Goal: Task Accomplishment & Management: Complete application form

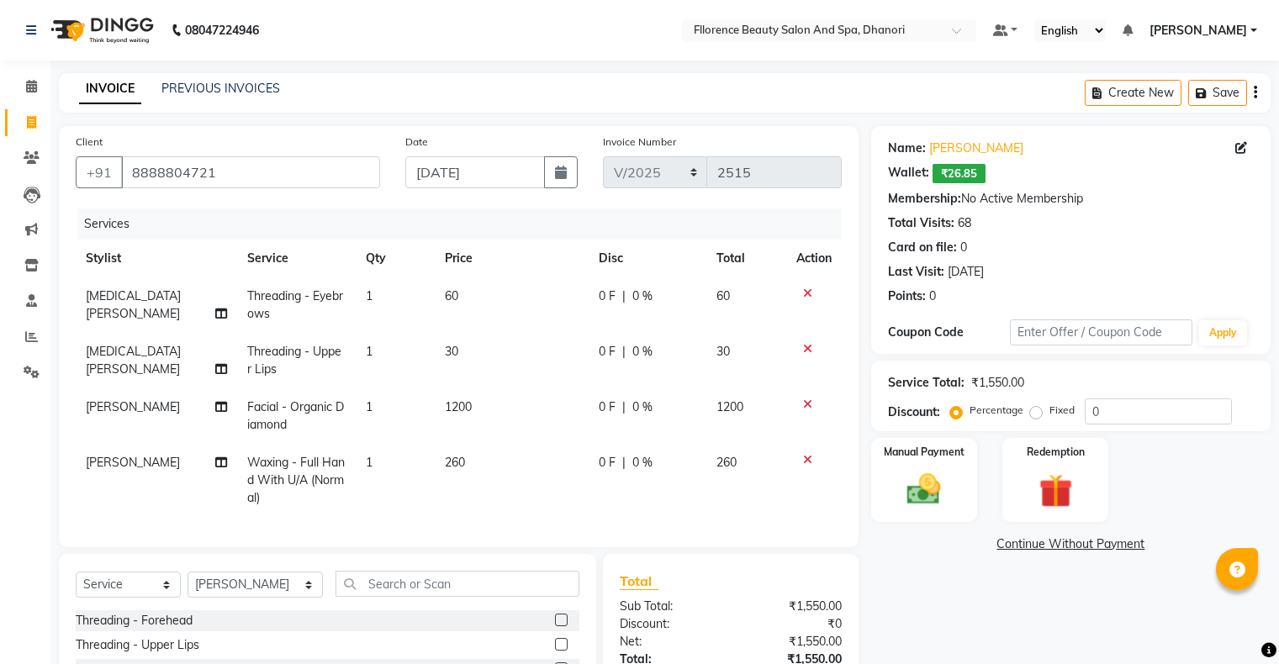
select select "service"
select select "35084"
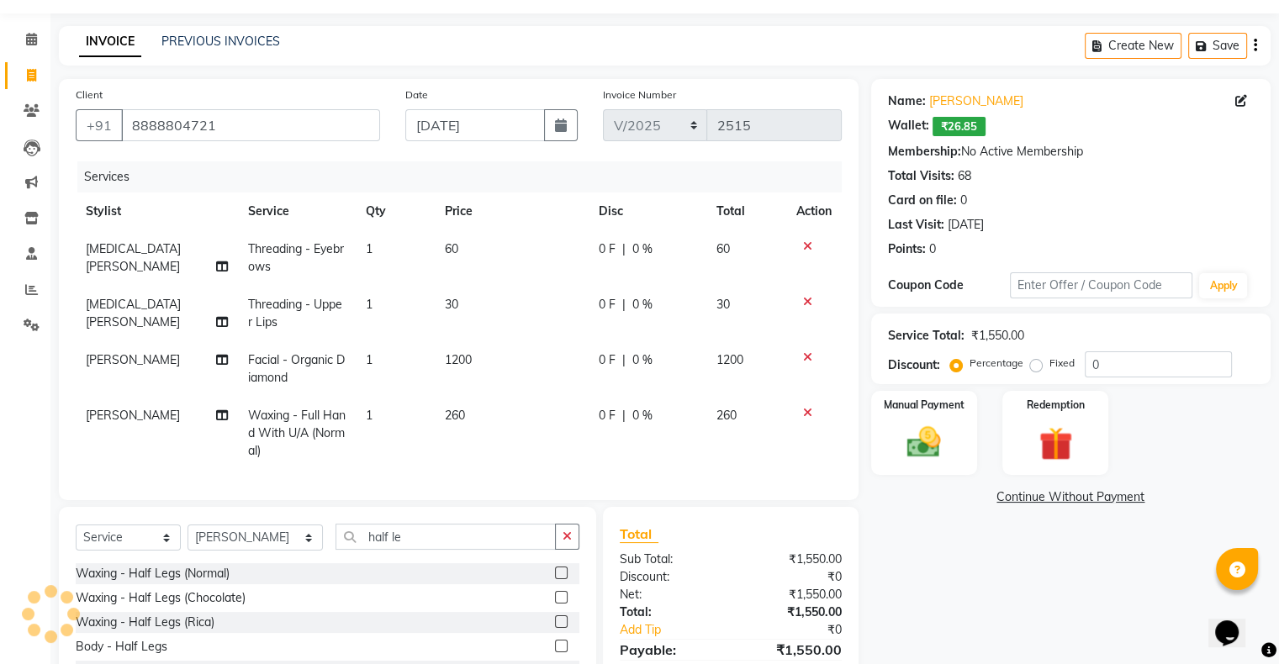
type input "half le"
click at [555, 585] on div at bounding box center [567, 574] width 24 height 21
click at [555, 580] on label at bounding box center [561, 573] width 13 height 13
click at [555, 580] on input "checkbox" at bounding box center [560, 574] width 11 height 11
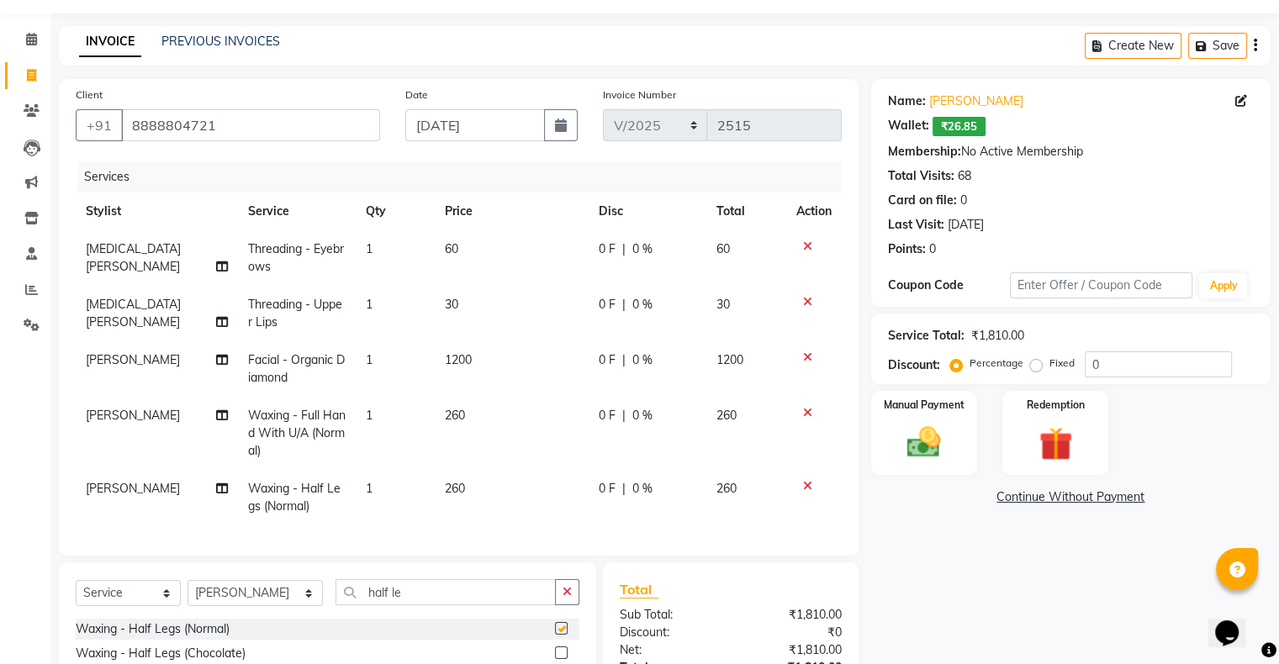
checkbox input "false"
click at [405, 606] on input "half le" at bounding box center [446, 593] width 220 height 26
type input "h"
type input "d tan"
click at [563, 635] on label at bounding box center [561, 628] width 13 height 13
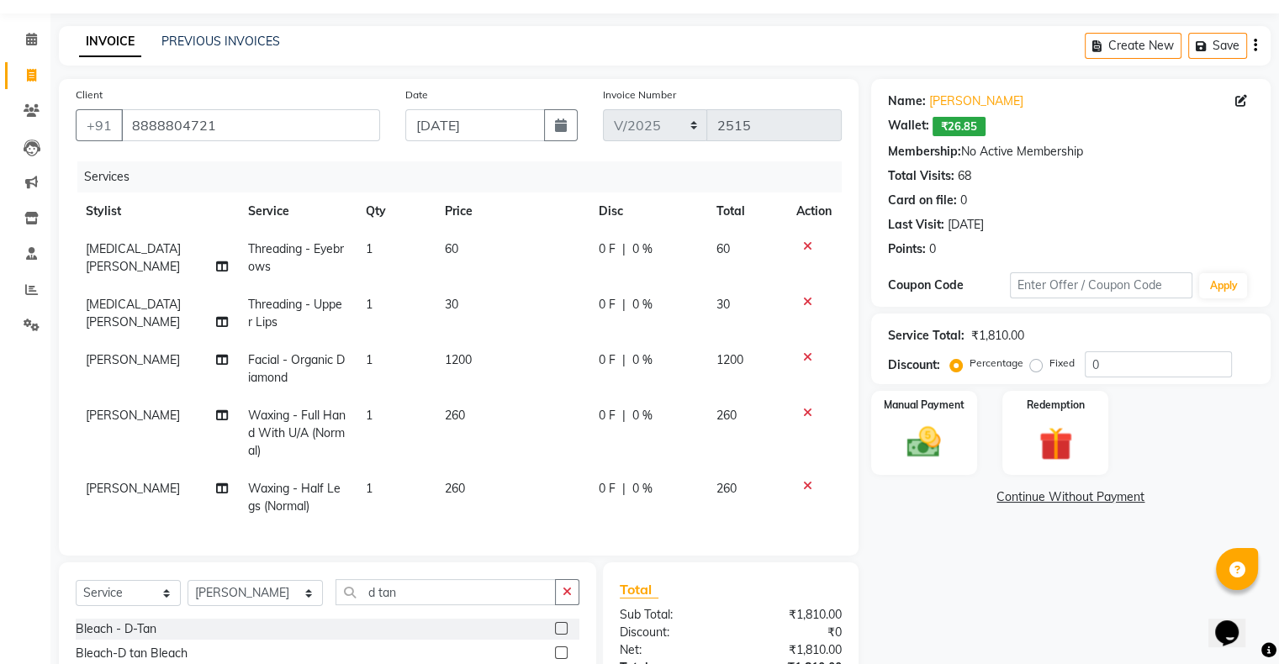
click at [563, 635] on input "checkbox" at bounding box center [560, 629] width 11 height 11
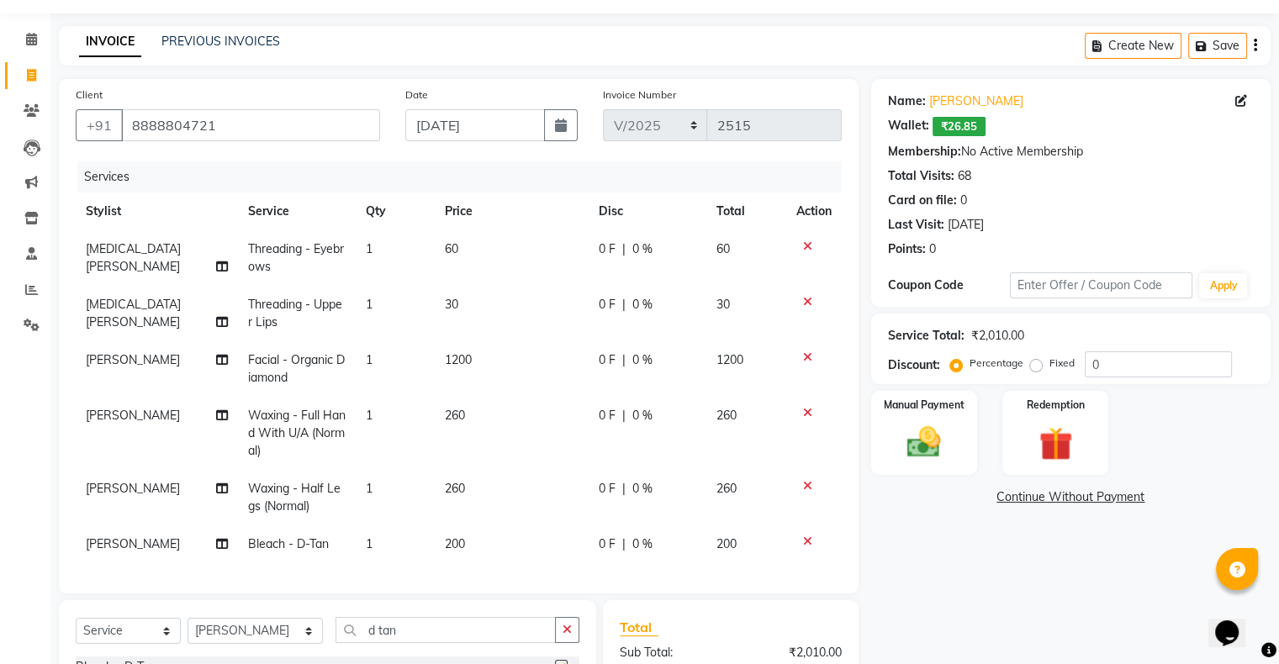
checkbox input "false"
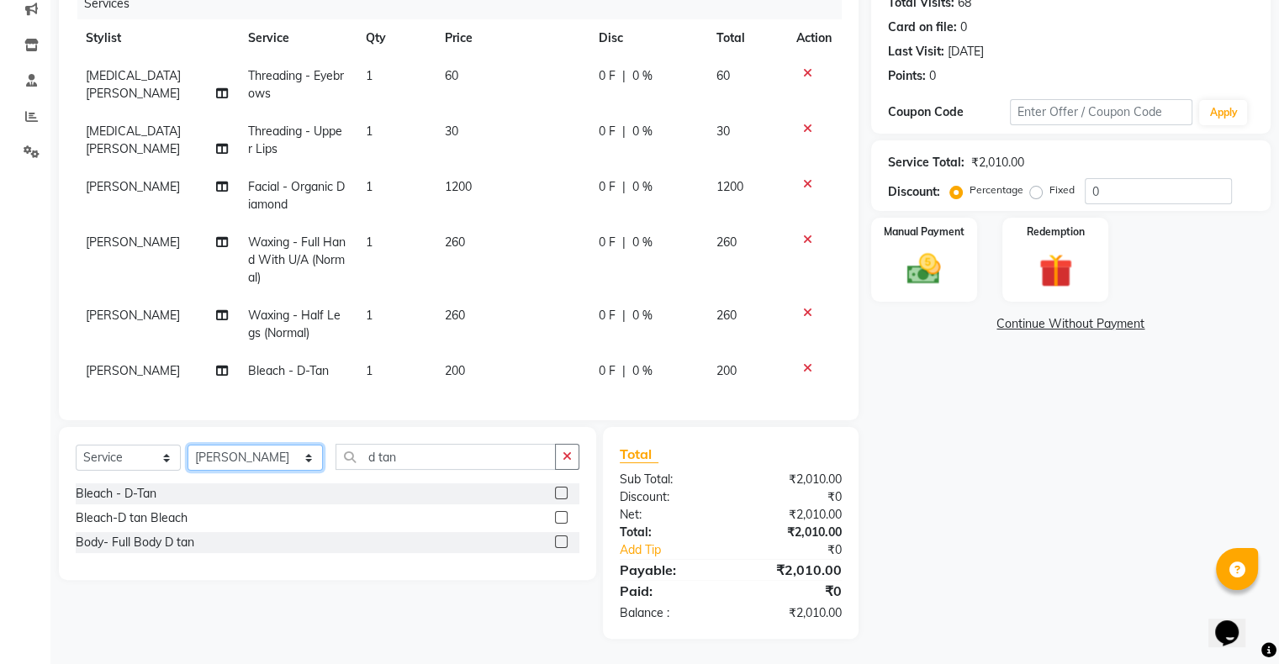
drag, startPoint x: 252, startPoint y: 461, endPoint x: 248, endPoint y: 470, distance: 10.2
click at [249, 468] on select "Select Stylist [PERSON_NAME] [PERSON_NAME] arjun [PERSON_NAME] [PERSON_NAME] [P…" at bounding box center [255, 458] width 135 height 26
select select "23068"
click at [188, 446] on select "Select Stylist [PERSON_NAME] [PERSON_NAME] arjun [PERSON_NAME] [PERSON_NAME] [P…" at bounding box center [255, 458] width 135 height 26
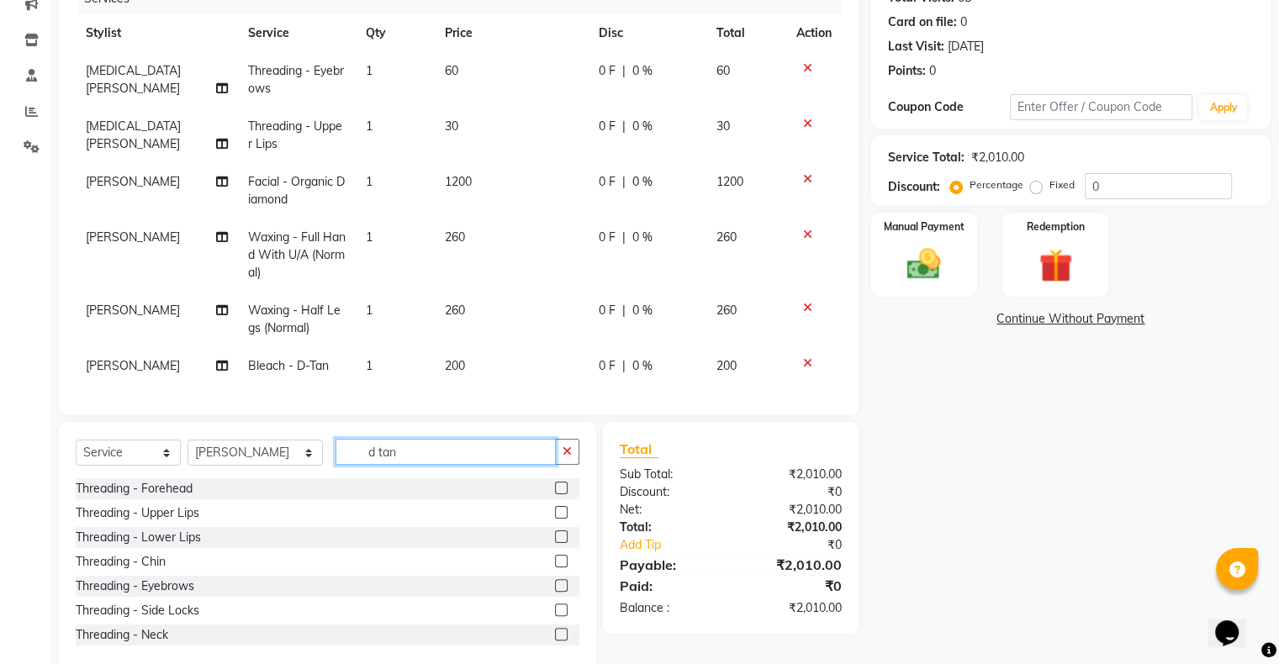
click at [395, 453] on input "d tan" at bounding box center [446, 452] width 220 height 26
type input "d"
type input "hair was"
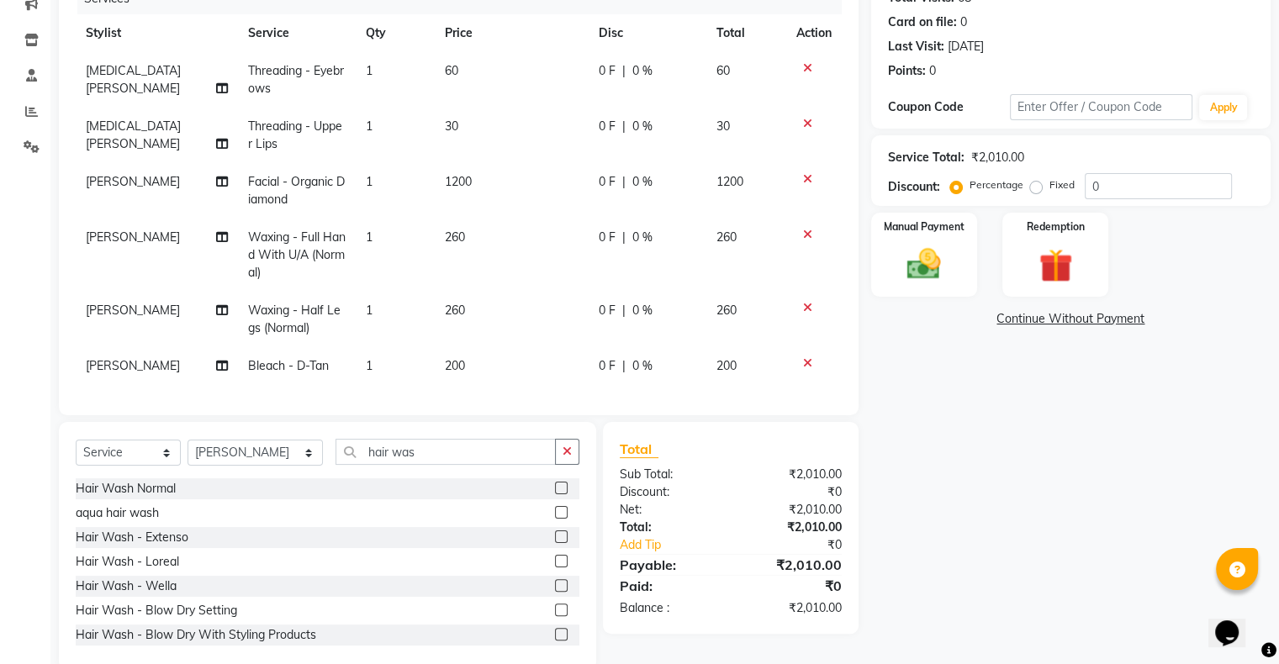
click at [555, 490] on label at bounding box center [561, 488] width 13 height 13
click at [555, 490] on input "checkbox" at bounding box center [560, 489] width 11 height 11
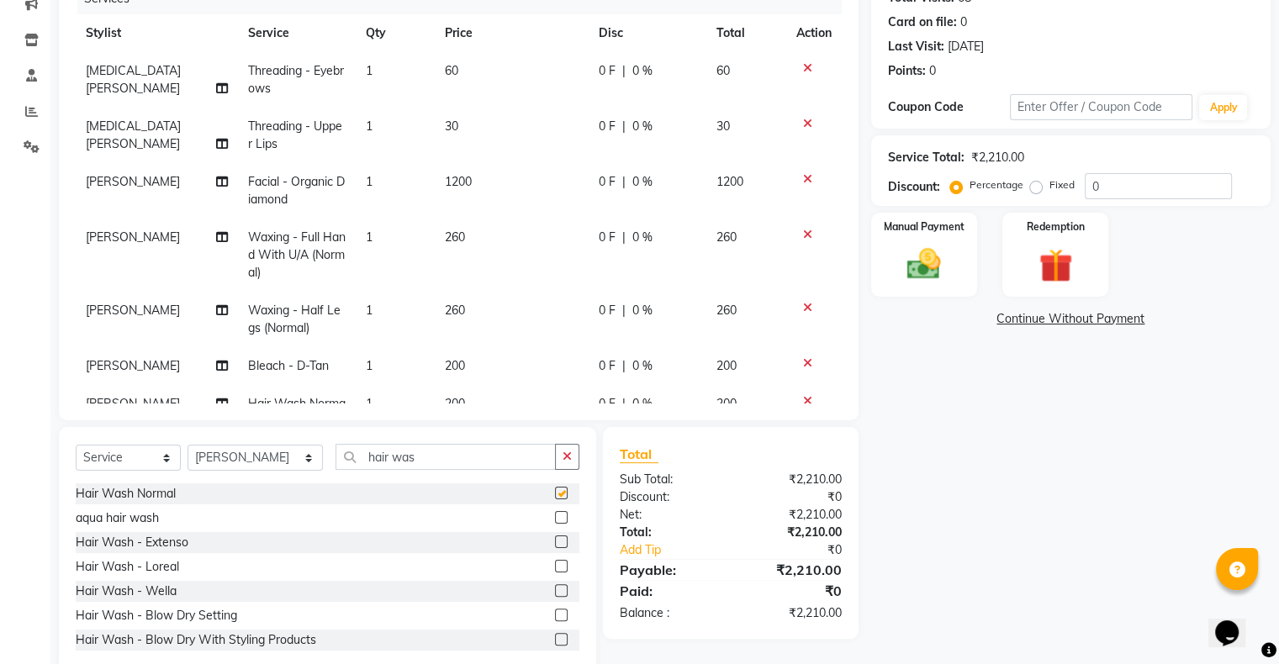
checkbox input "false"
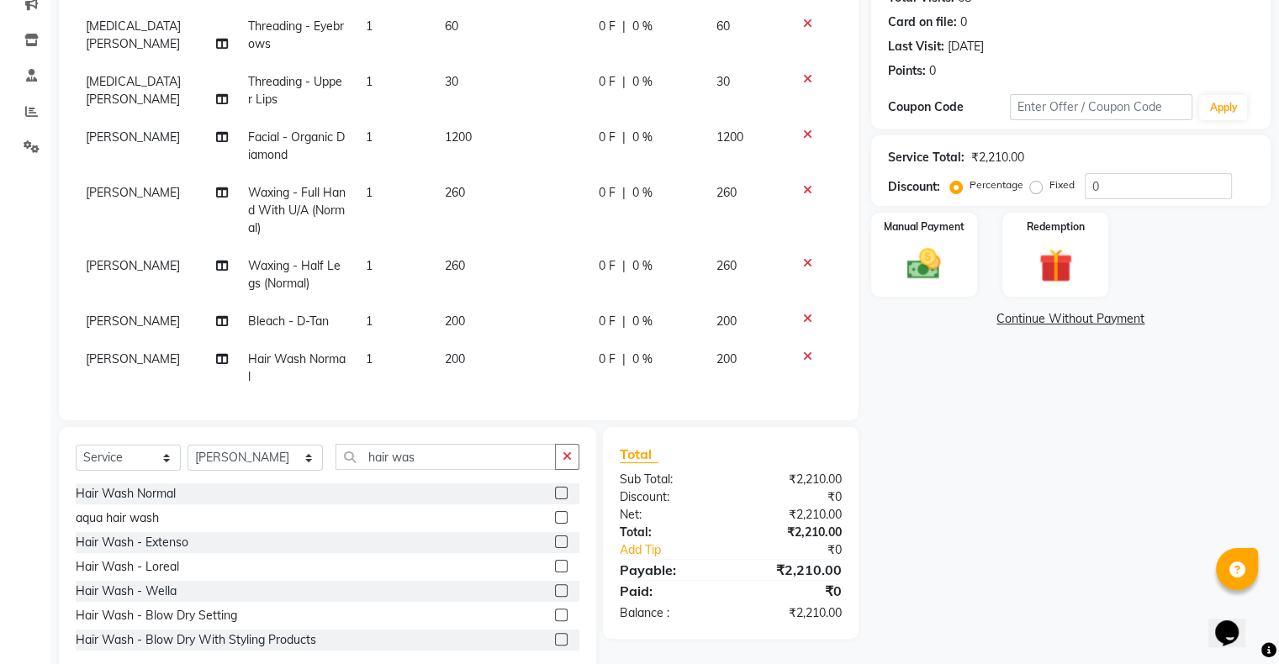
scroll to position [78, 0]
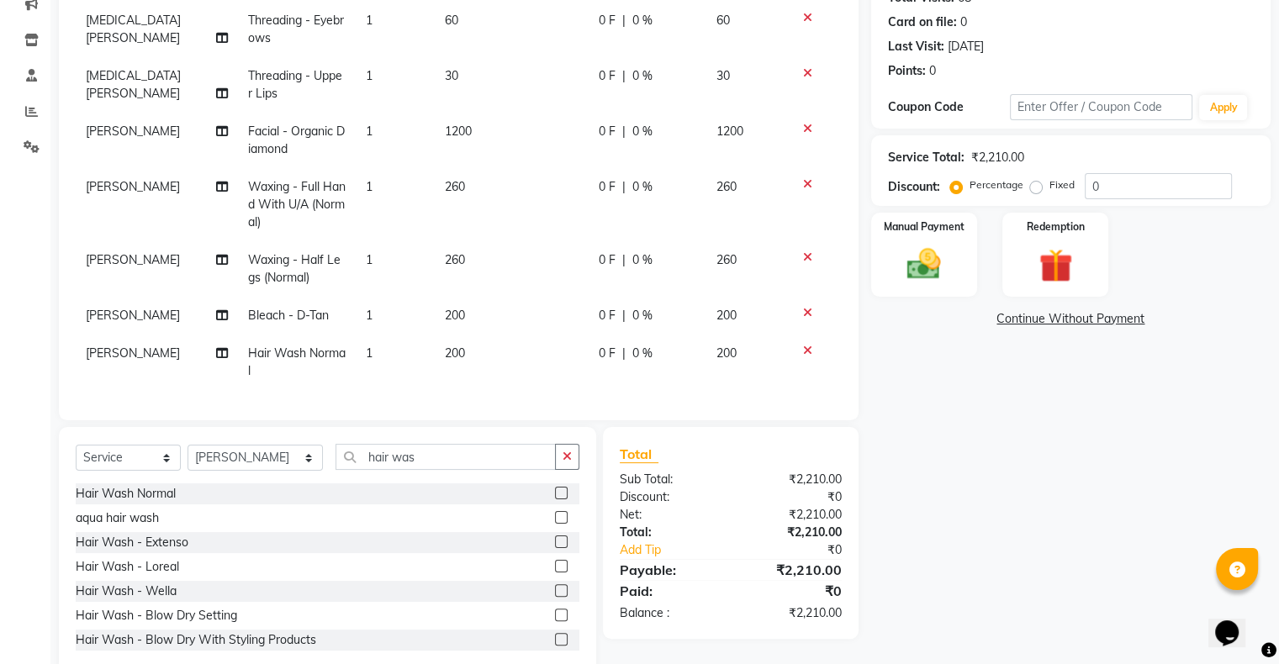
drag, startPoint x: 451, startPoint y: 340, endPoint x: 462, endPoint y: 341, distance: 11.0
click at [451, 346] on span "200" at bounding box center [455, 353] width 20 height 15
select select "23068"
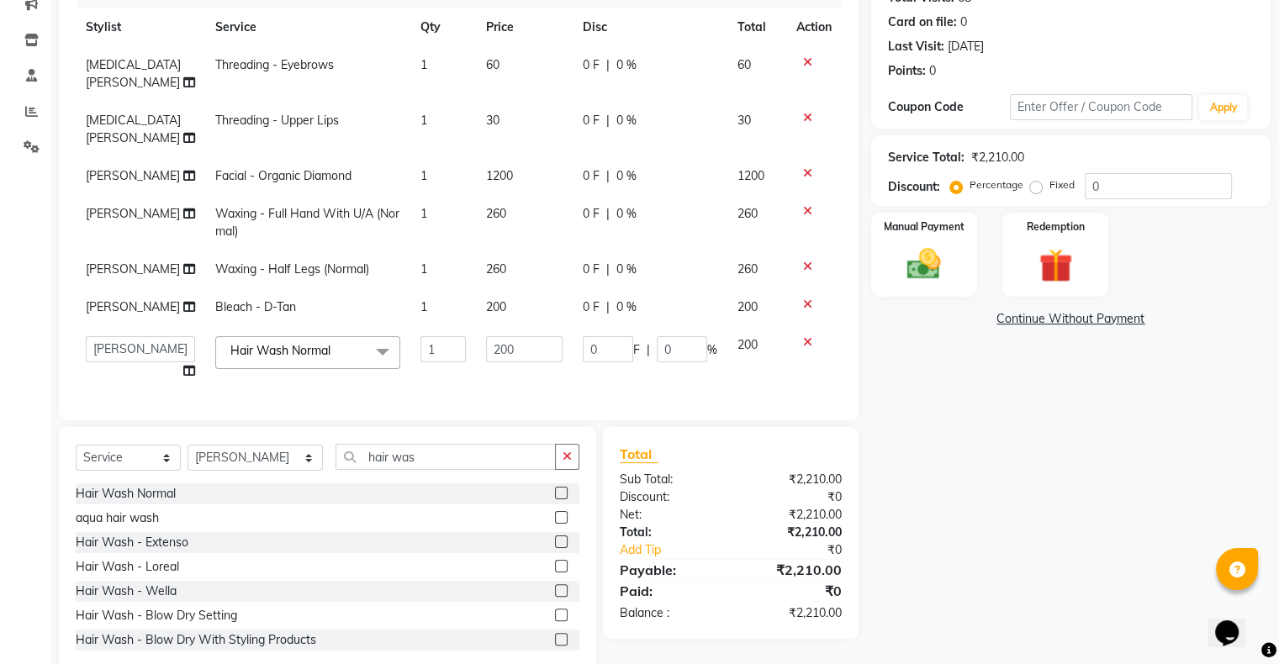
click at [343, 513] on div "aqua hair wash" at bounding box center [328, 518] width 504 height 21
click at [228, 463] on select "Select Stylist [PERSON_NAME] [PERSON_NAME] arjun [PERSON_NAME] [PERSON_NAME] [P…" at bounding box center [255, 458] width 135 height 26
select select "89854"
click at [188, 446] on select "Select Stylist [PERSON_NAME] [PERSON_NAME] arjun [PERSON_NAME] [PERSON_NAME] [P…" at bounding box center [255, 458] width 135 height 26
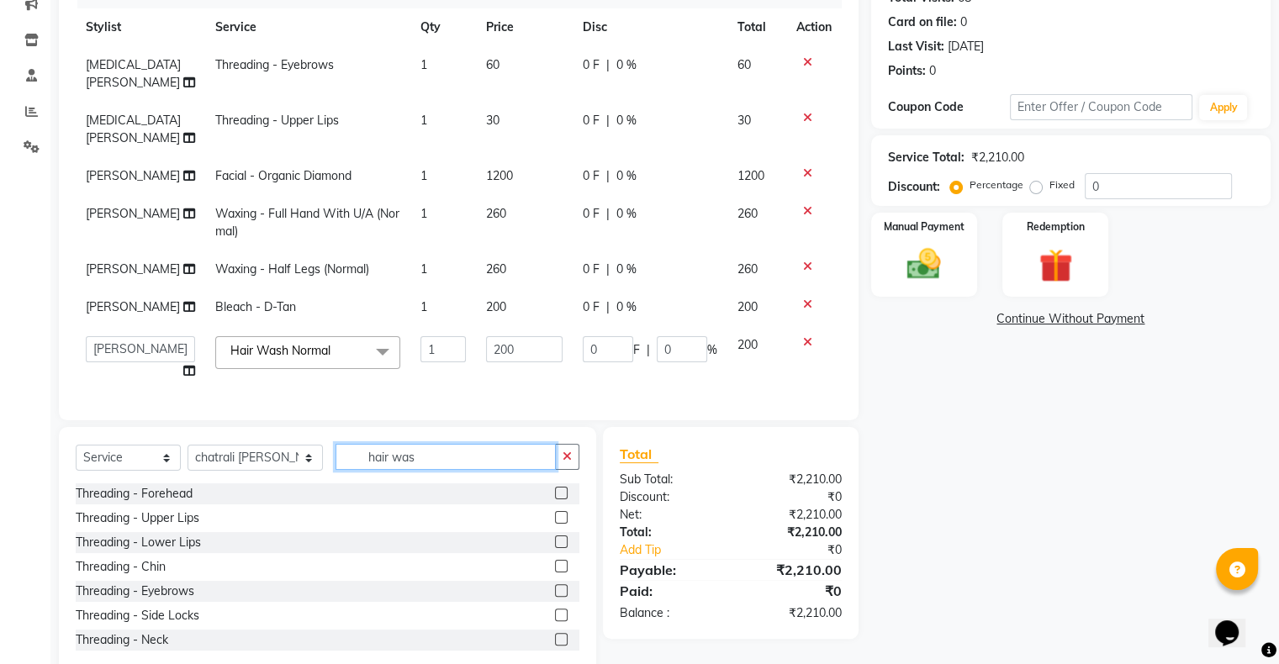
drag, startPoint x: 410, startPoint y: 453, endPoint x: 417, endPoint y: 479, distance: 28.0
click at [417, 469] on input "hair was" at bounding box center [446, 457] width 220 height 26
type input "h"
type input "spa"
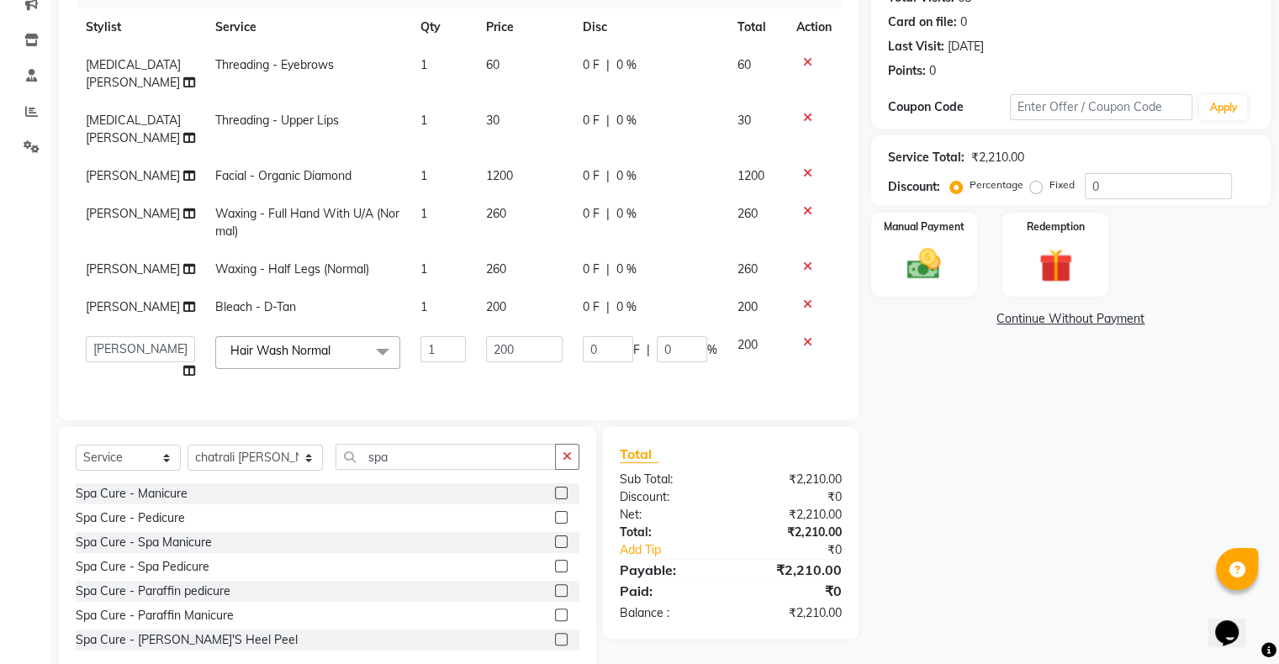
click at [555, 521] on label at bounding box center [561, 517] width 13 height 13
click at [555, 521] on input "checkbox" at bounding box center [560, 518] width 11 height 11
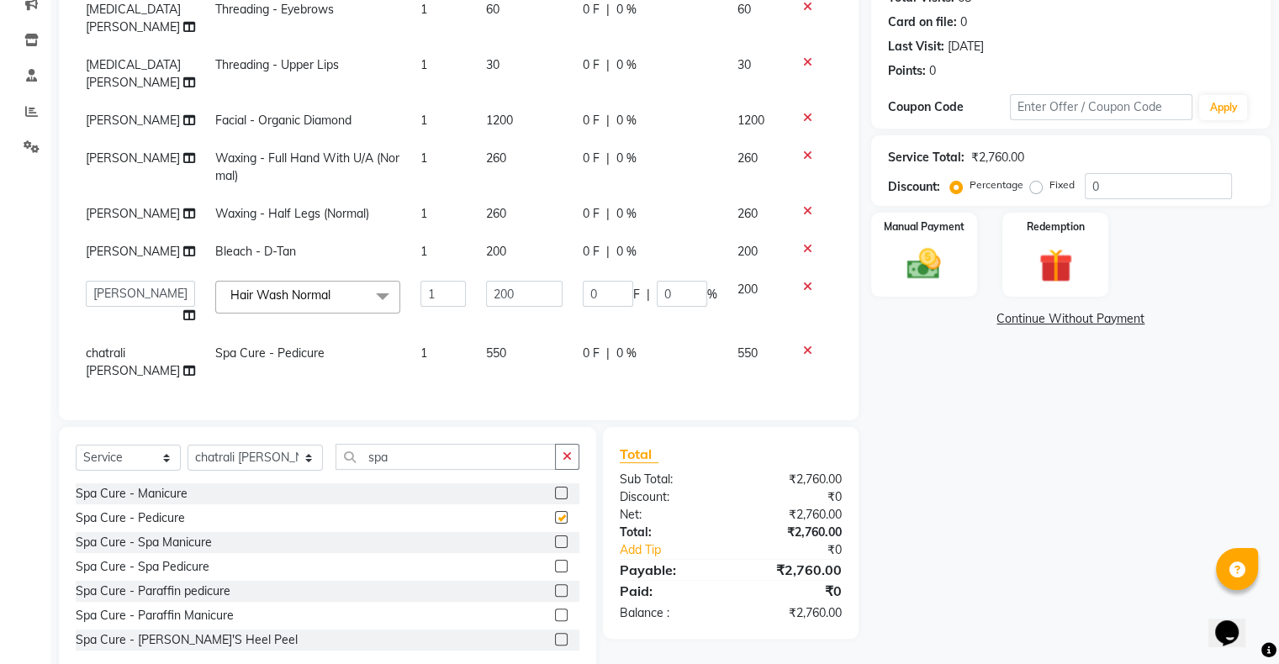
checkbox input "false"
click at [1050, 187] on label "Fixed" at bounding box center [1062, 184] width 25 height 15
click at [1034, 187] on input "Fixed" at bounding box center [1040, 185] width 12 height 12
radio input "true"
click at [1089, 184] on input "0" at bounding box center [1158, 186] width 147 height 26
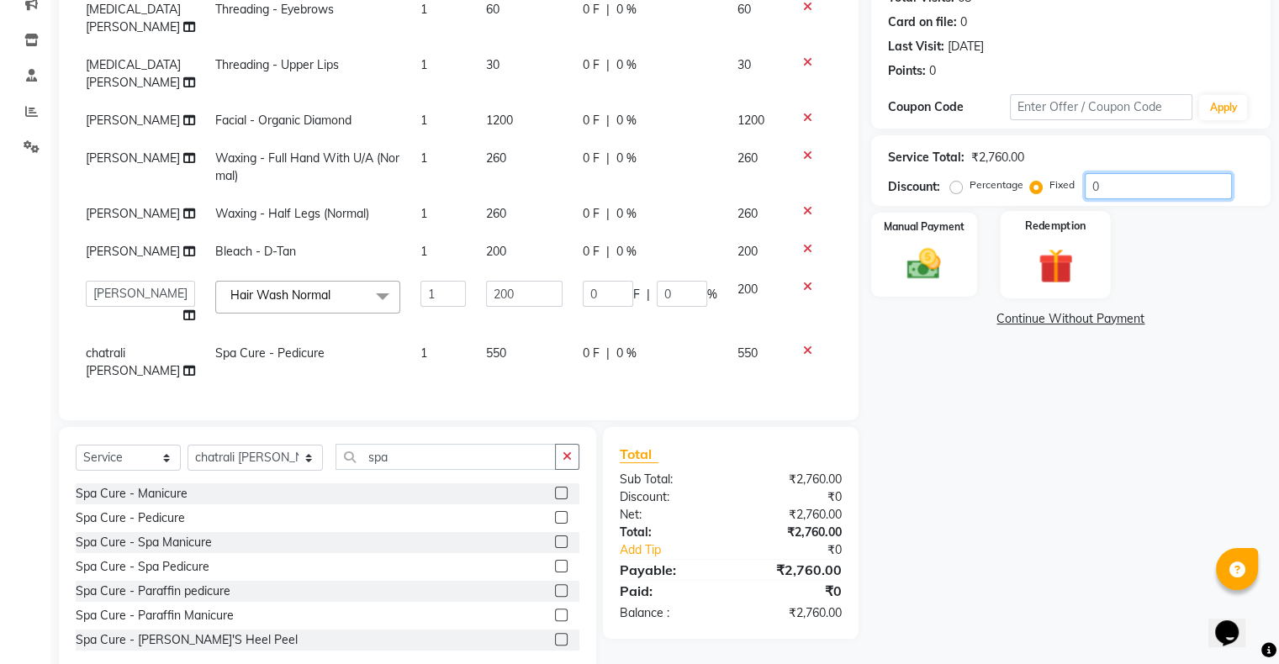
type input "20"
type input "1.45"
type input "0.72"
type input "260"
type input "18.84"
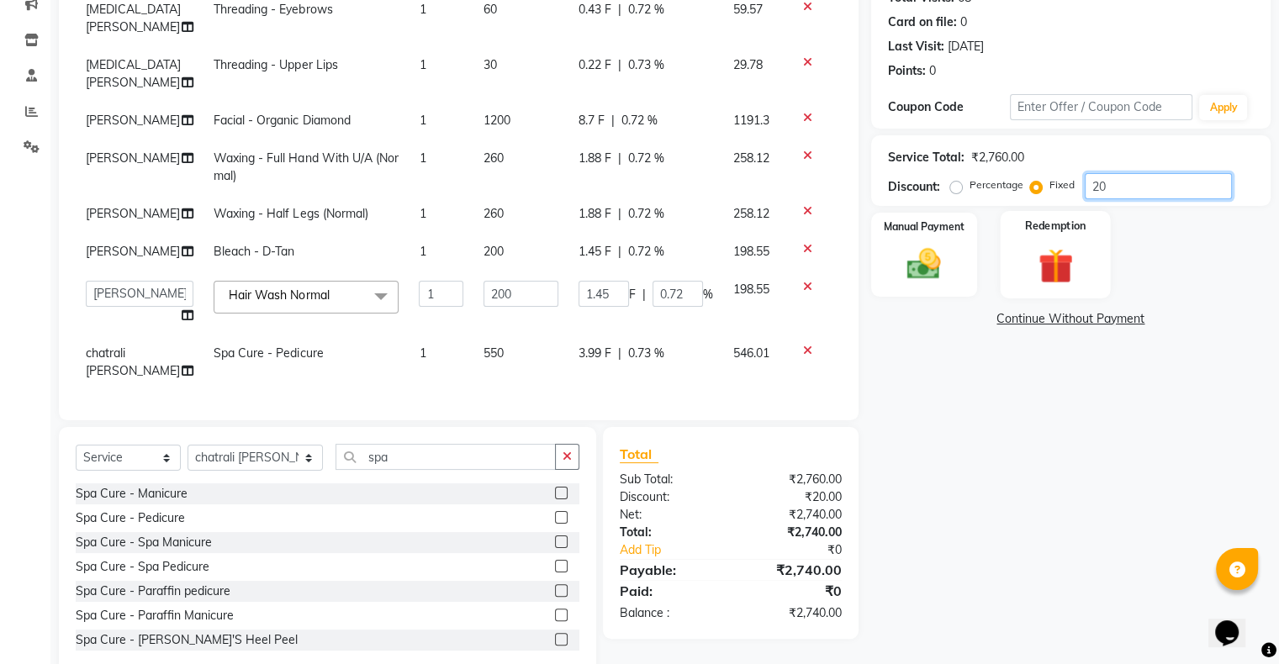
type input "9.42"
type input "260"
click at [1056, 500] on div "Name: [PERSON_NAME]: ₹26.85 Membership: No Active Membership Total Visits: 68 C…" at bounding box center [1077, 288] width 412 height 775
click at [918, 262] on img at bounding box center [924, 265] width 56 height 40
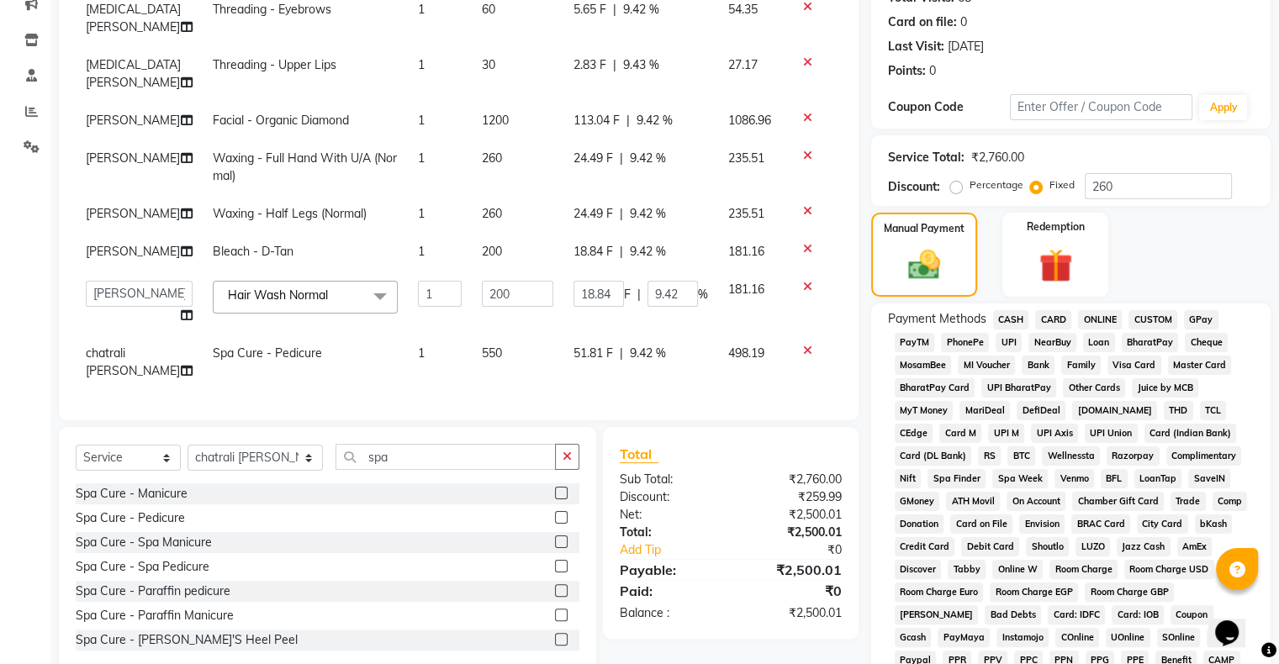
click at [1014, 317] on span "CASH" at bounding box center [1011, 319] width 36 height 19
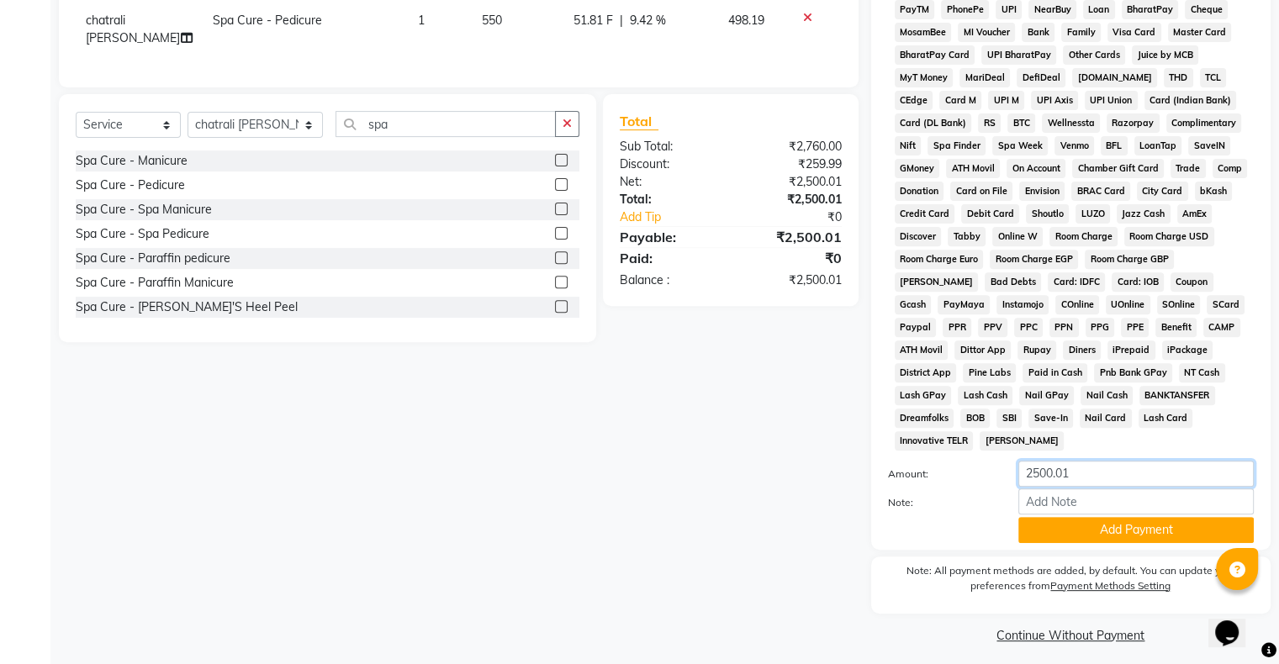
click at [1035, 463] on input "2500.01" at bounding box center [1137, 474] width 236 height 26
type input "500.01"
click at [1096, 518] on button "Add Payment" at bounding box center [1137, 530] width 236 height 26
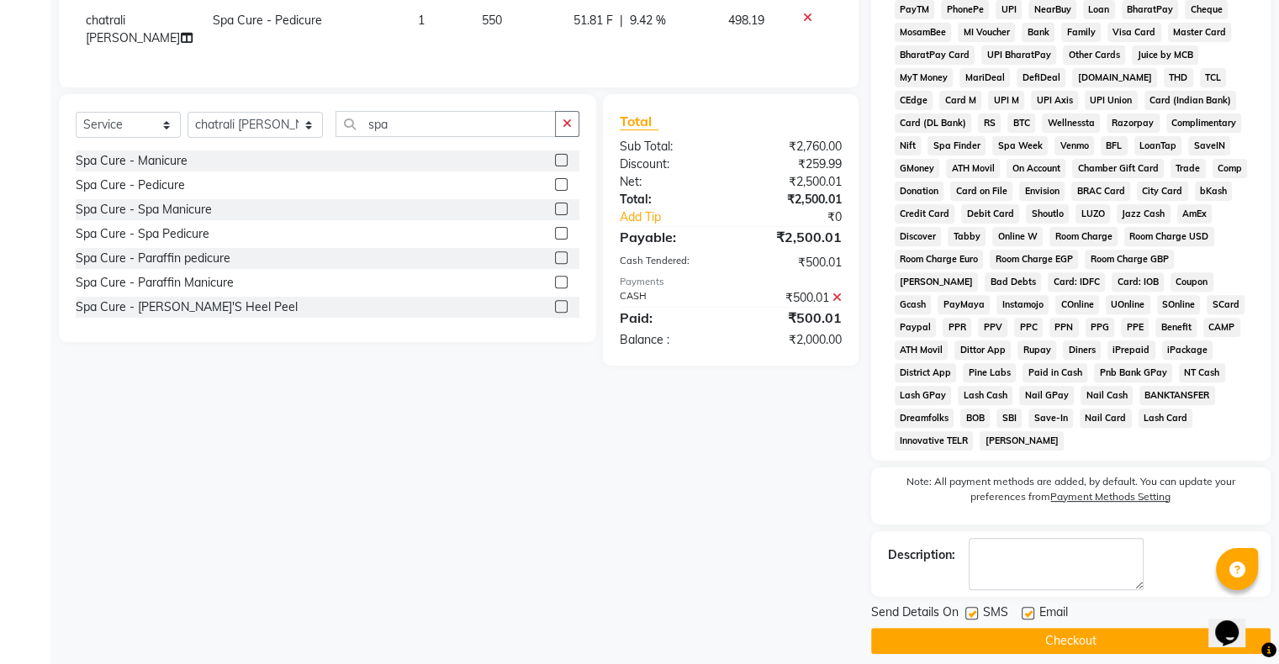
scroll to position [0, 0]
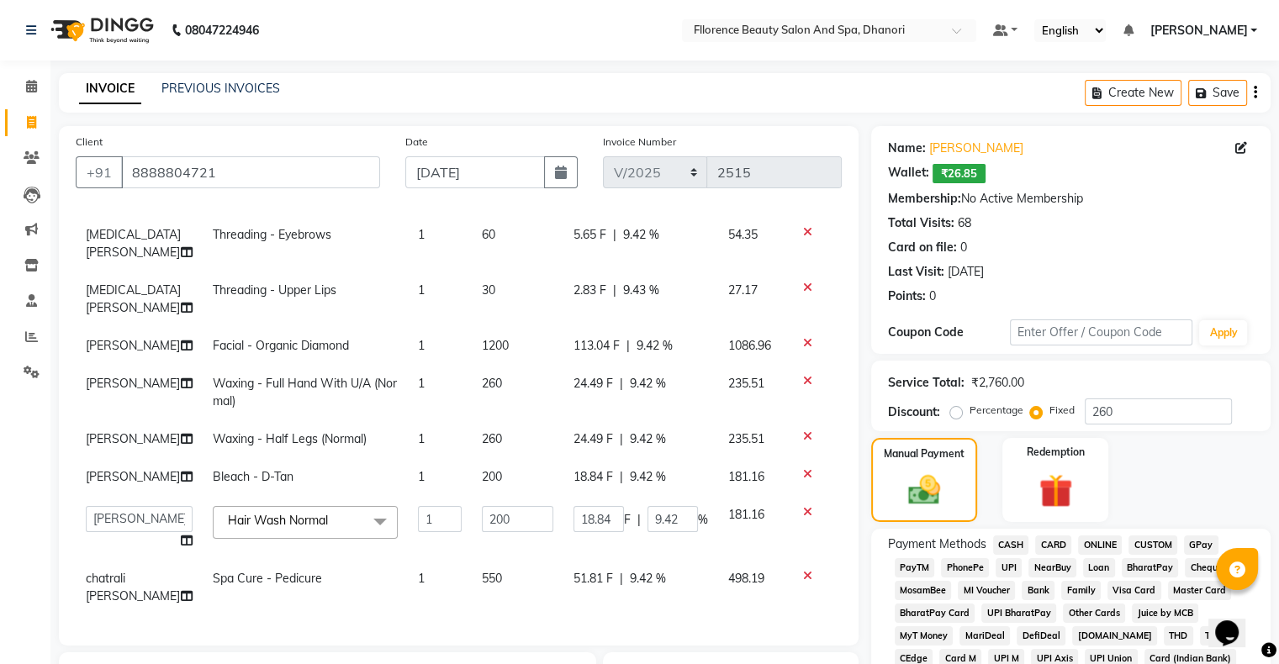
click at [1205, 543] on span "GPay" at bounding box center [1201, 545] width 34 height 19
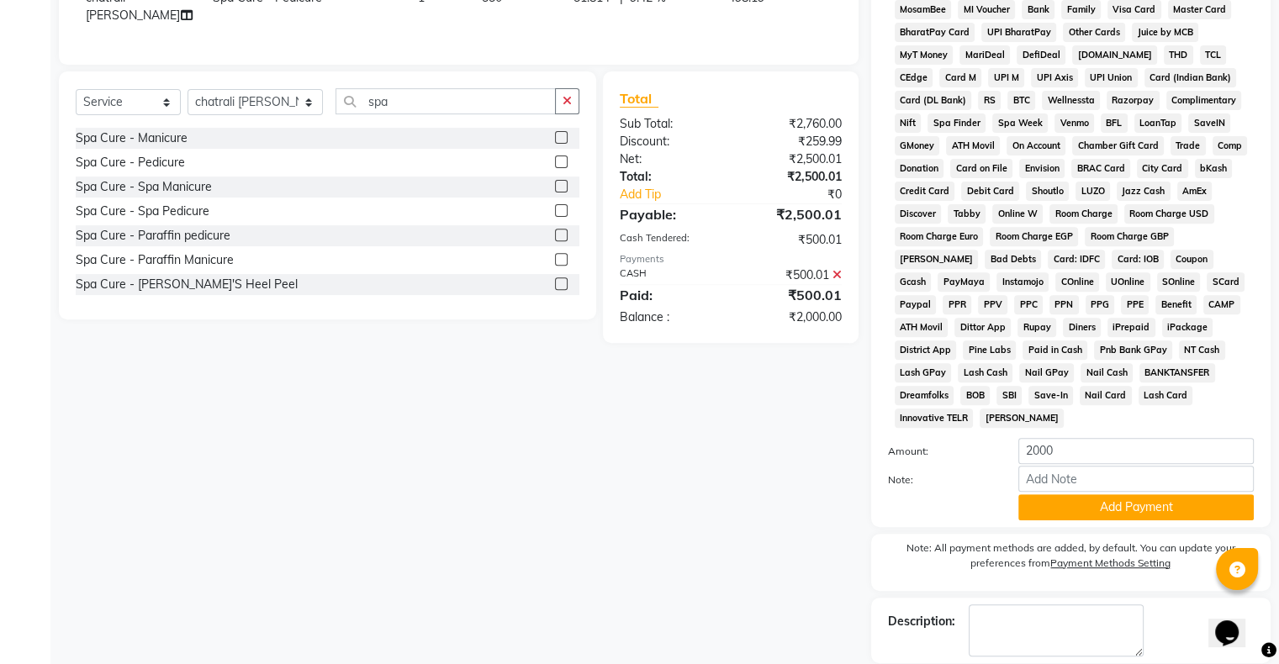
drag, startPoint x: 1088, startPoint y: 490, endPoint x: 1085, endPoint y: 503, distance: 13.1
click at [1089, 495] on button "Add Payment" at bounding box center [1137, 508] width 236 height 26
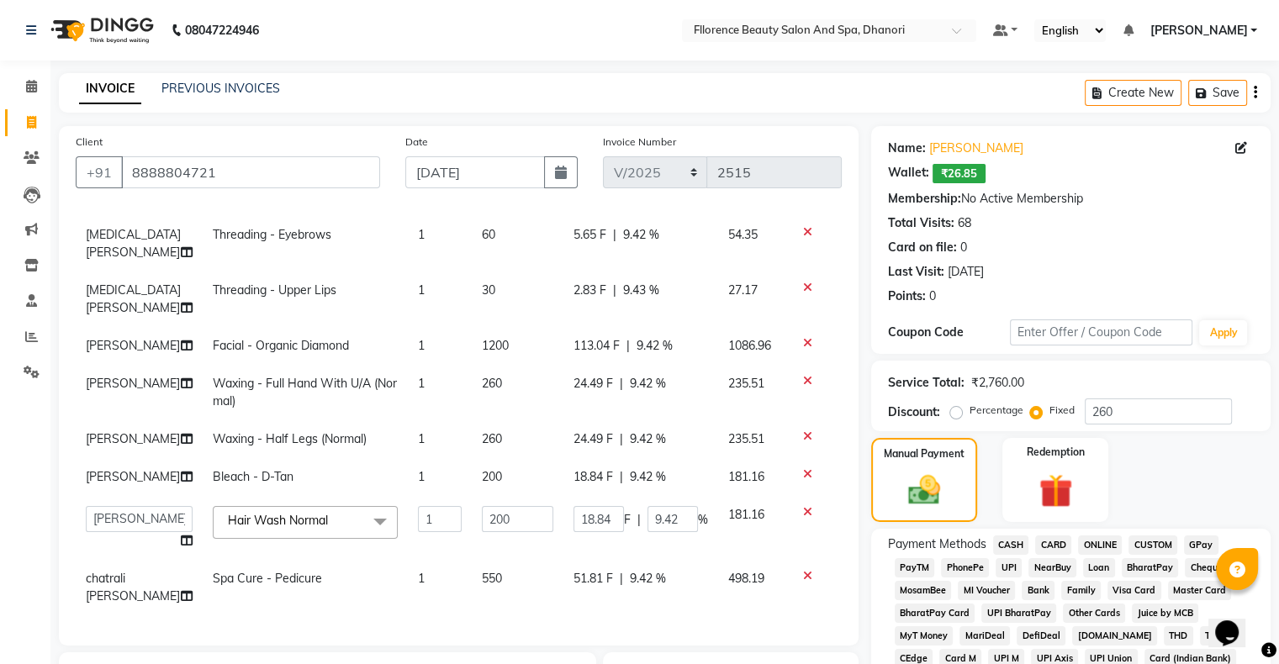
scroll to position [562, 0]
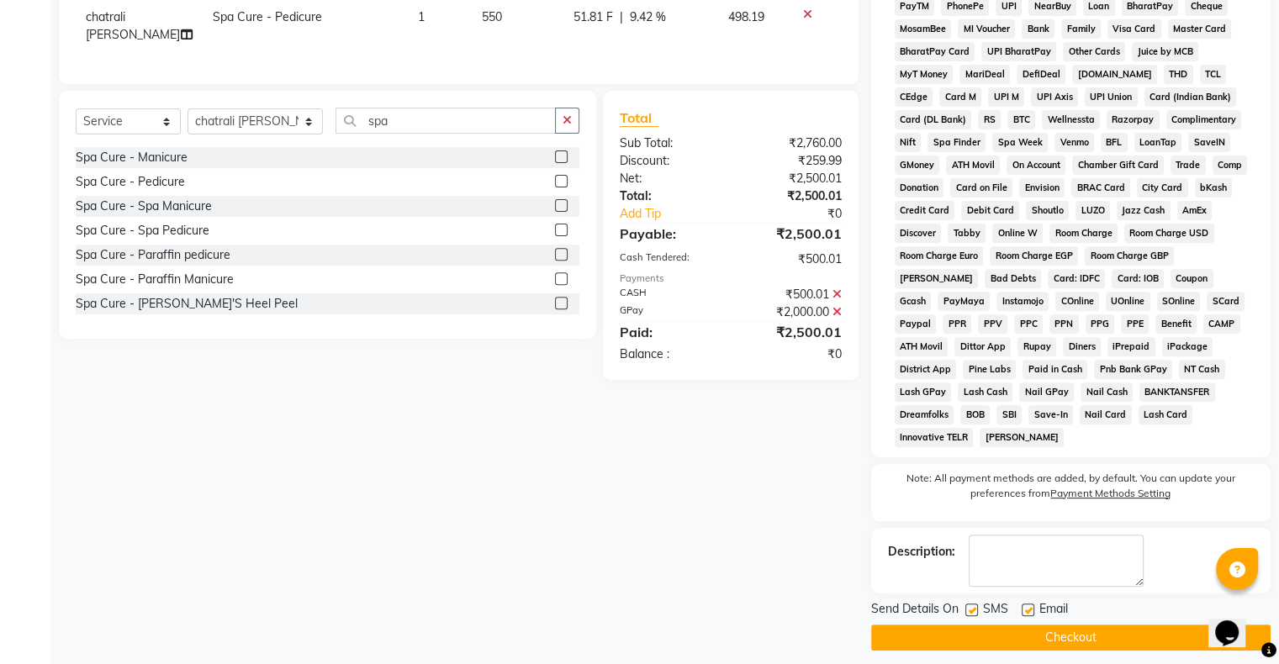
click at [1016, 625] on button "Checkout" at bounding box center [1071, 638] width 400 height 26
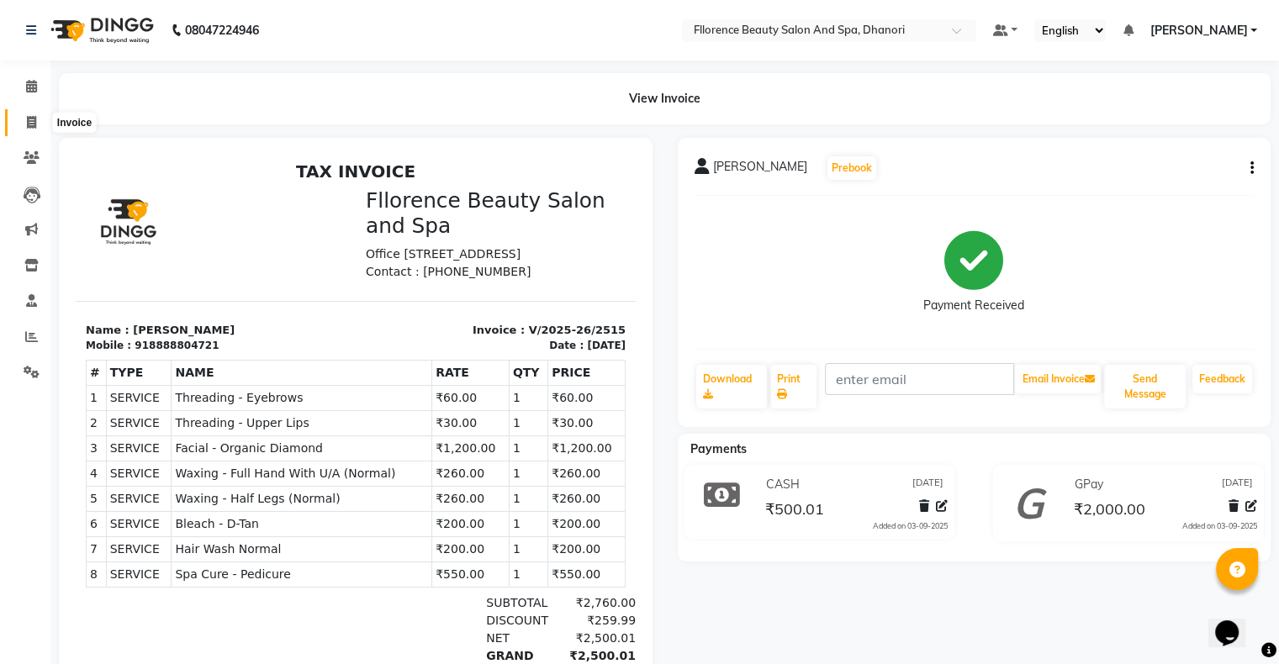
click at [24, 120] on span at bounding box center [31, 123] width 29 height 19
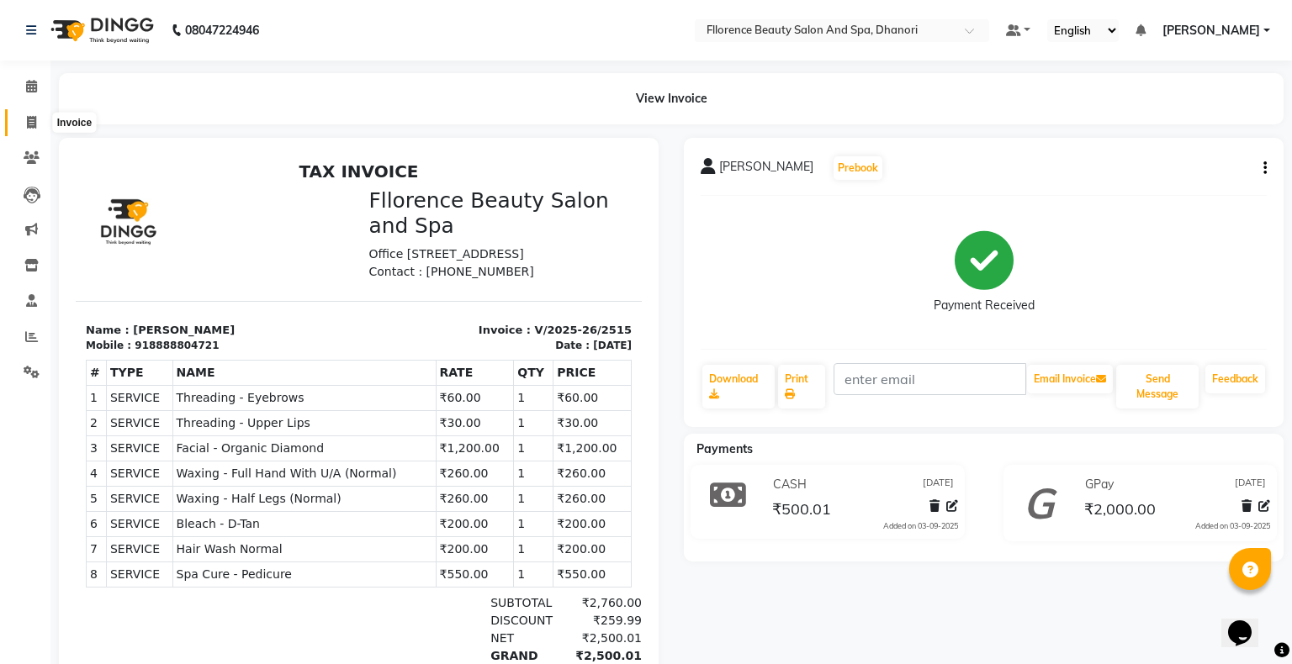
select select "service"
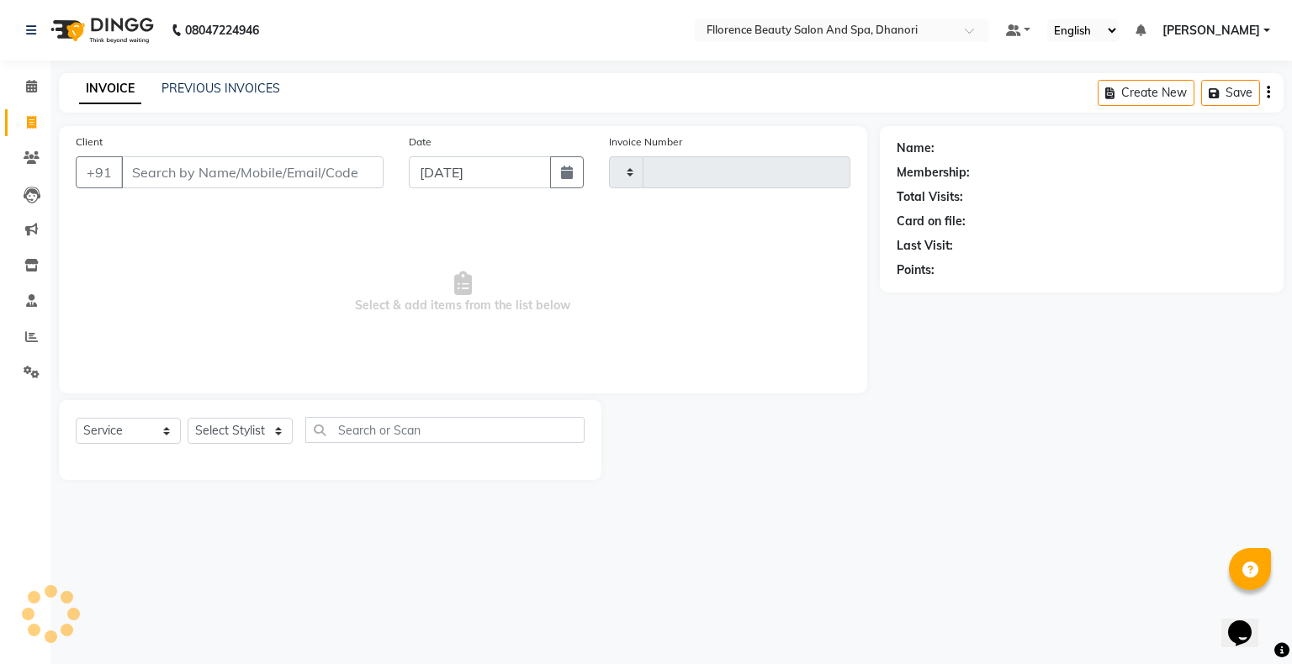
type input "2516"
select select "121"
click at [568, 176] on icon "button" at bounding box center [567, 172] width 12 height 13
select select "9"
select select "2025"
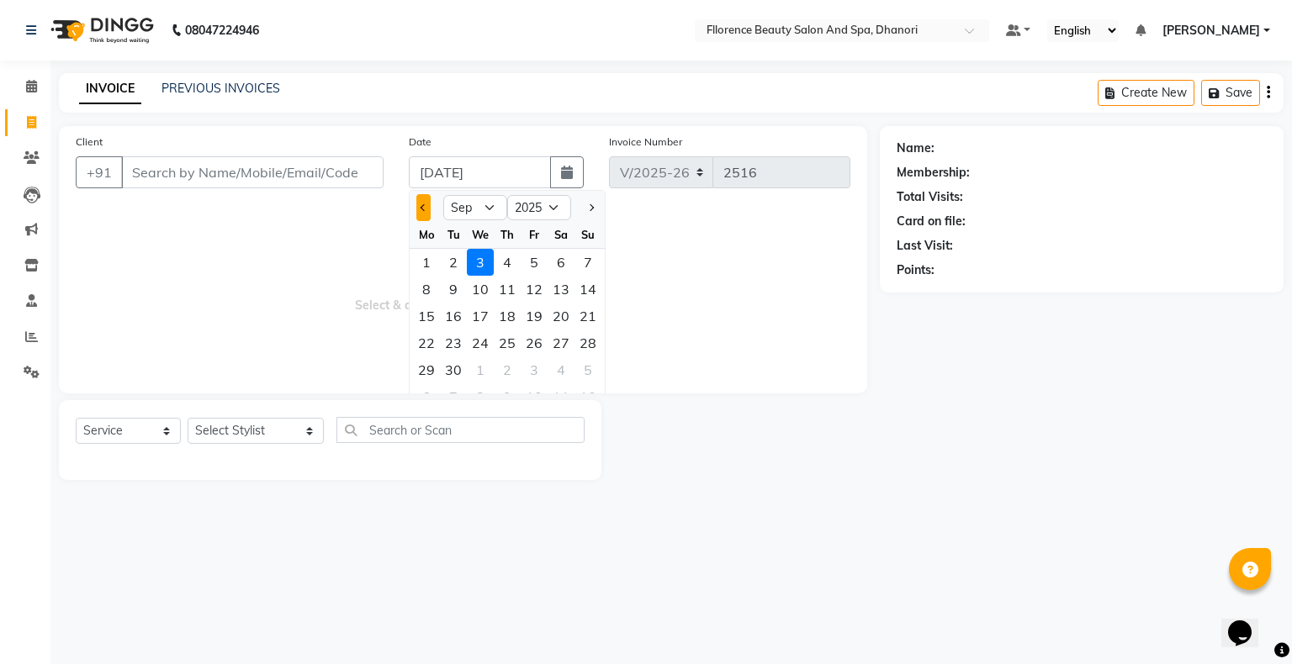
click at [418, 210] on button "Previous month" at bounding box center [423, 207] width 14 height 27
select select "8"
click at [585, 374] on div "31" at bounding box center [587, 370] width 27 height 27
type input "[DATE]"
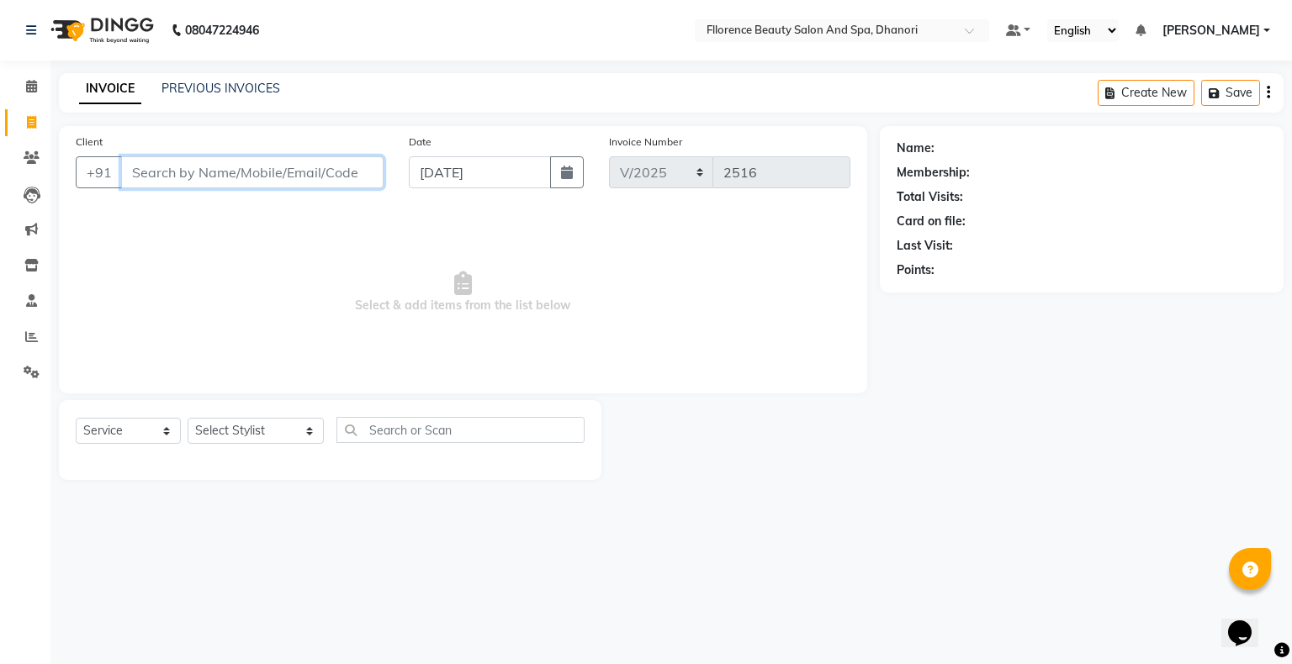
click at [336, 176] on input "Client" at bounding box center [252, 172] width 262 height 32
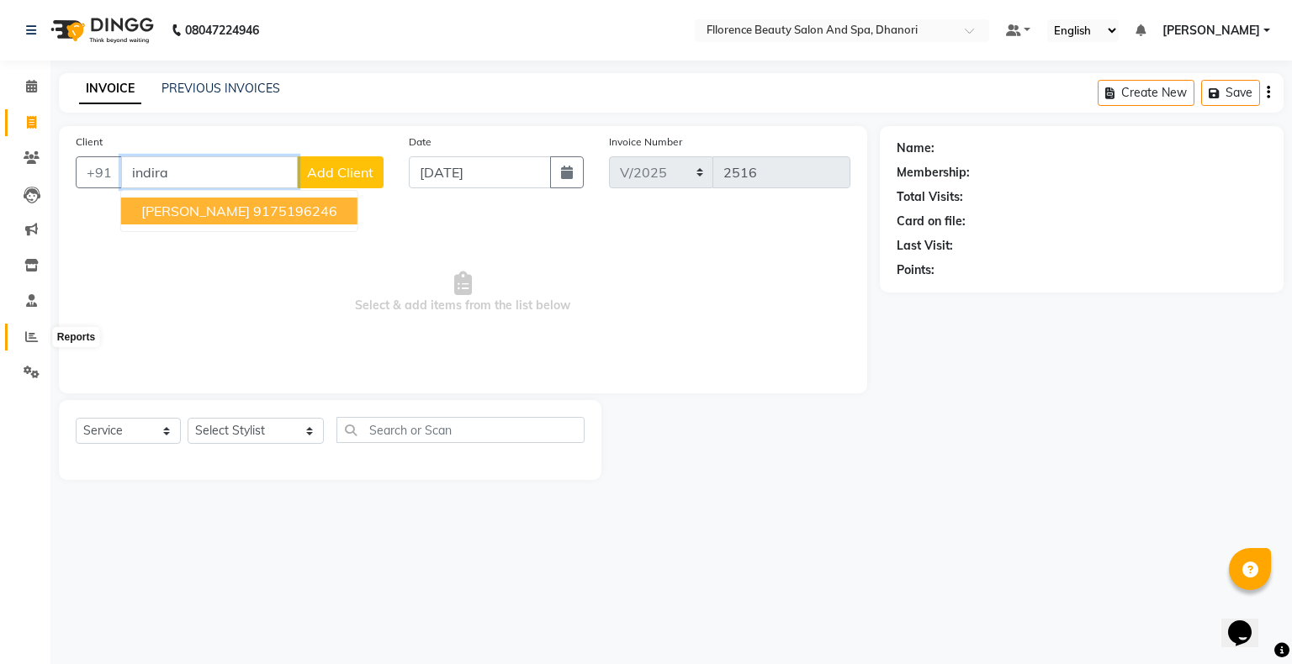
type input "indira"
click at [29, 340] on icon at bounding box center [31, 337] width 13 height 13
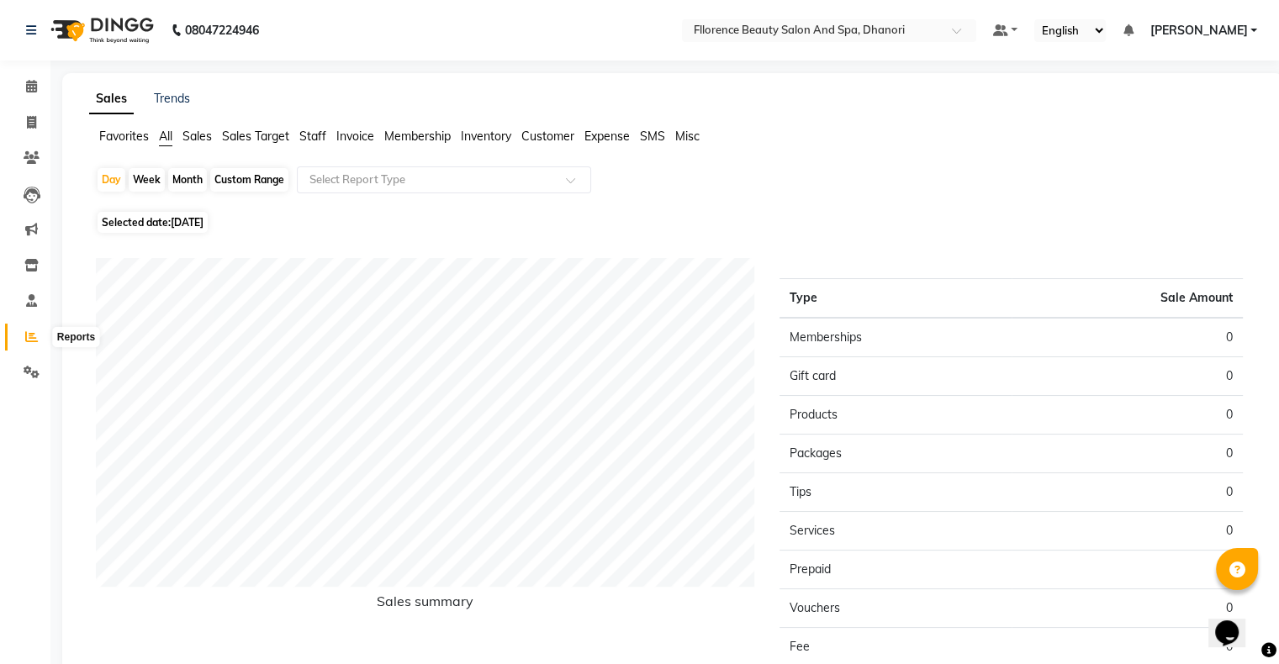
click at [36, 336] on icon at bounding box center [31, 337] width 13 height 13
click at [103, 174] on div "Day" at bounding box center [112, 180] width 28 height 24
select select "9"
select select "2025"
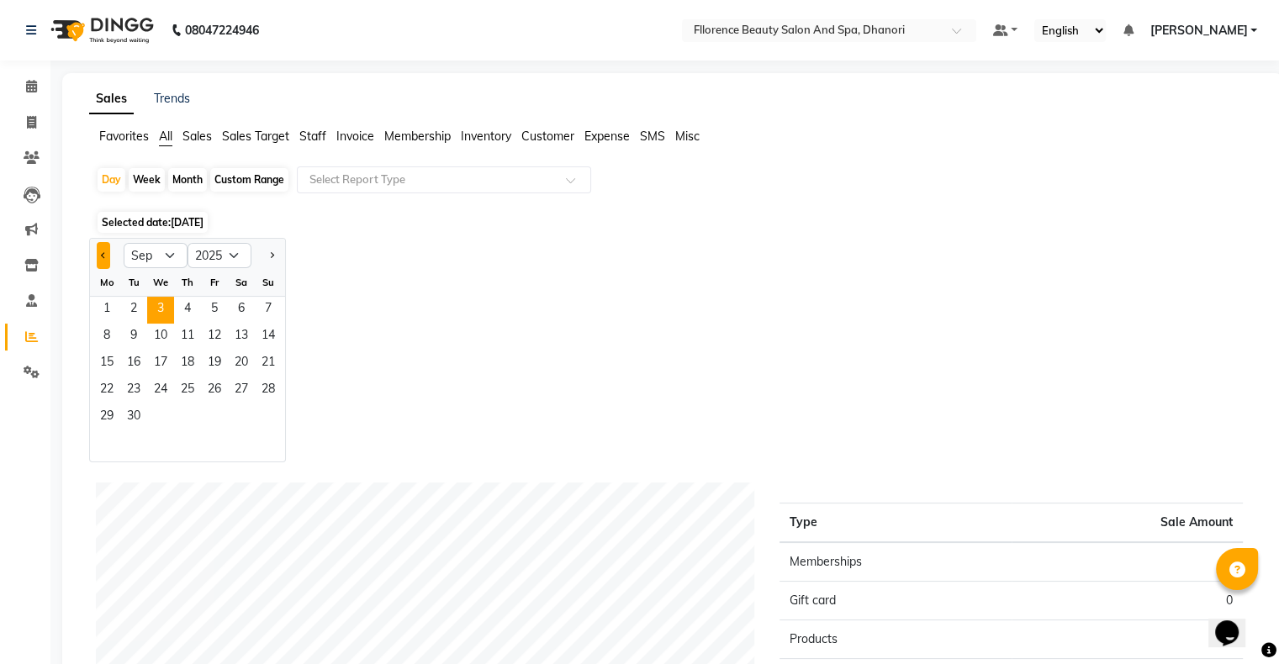
click at [101, 257] on button "Previous month" at bounding box center [103, 255] width 13 height 27
select select "8"
click at [268, 414] on span "31" at bounding box center [268, 418] width 27 height 27
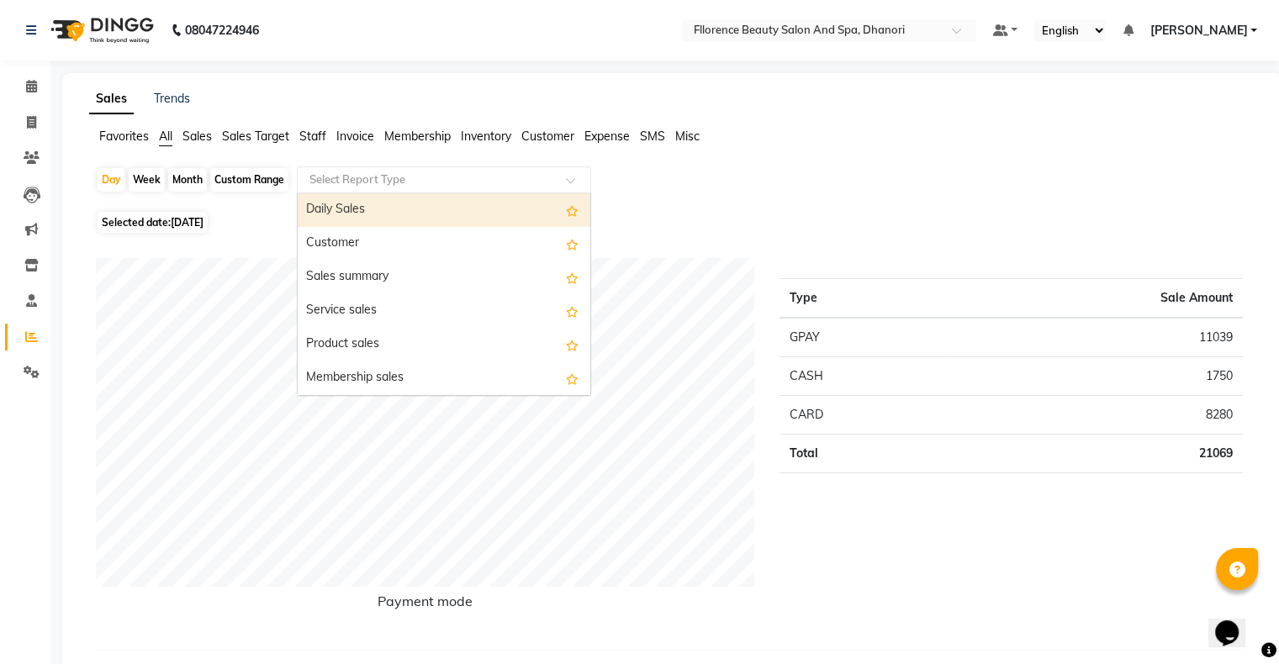
drag, startPoint x: 465, startPoint y: 170, endPoint x: 440, endPoint y: 182, distance: 27.8
click at [463, 171] on div "Select Report Type" at bounding box center [444, 180] width 294 height 27
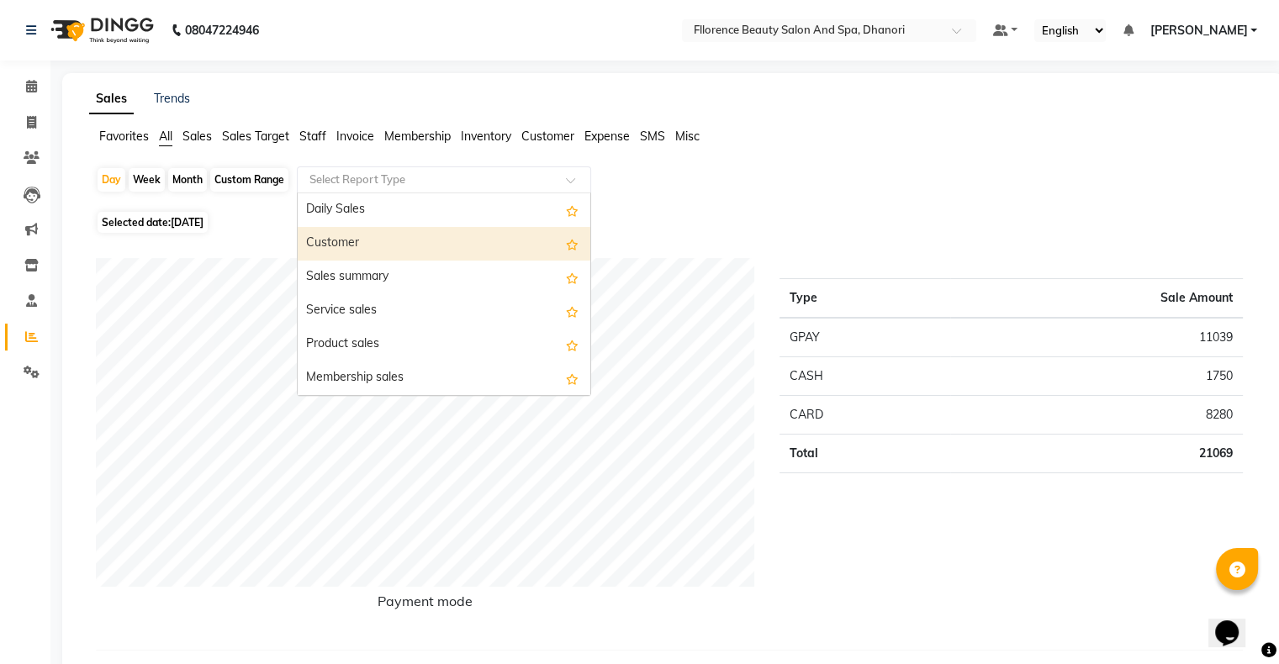
click at [413, 235] on div "Customer" at bounding box center [444, 244] width 293 height 34
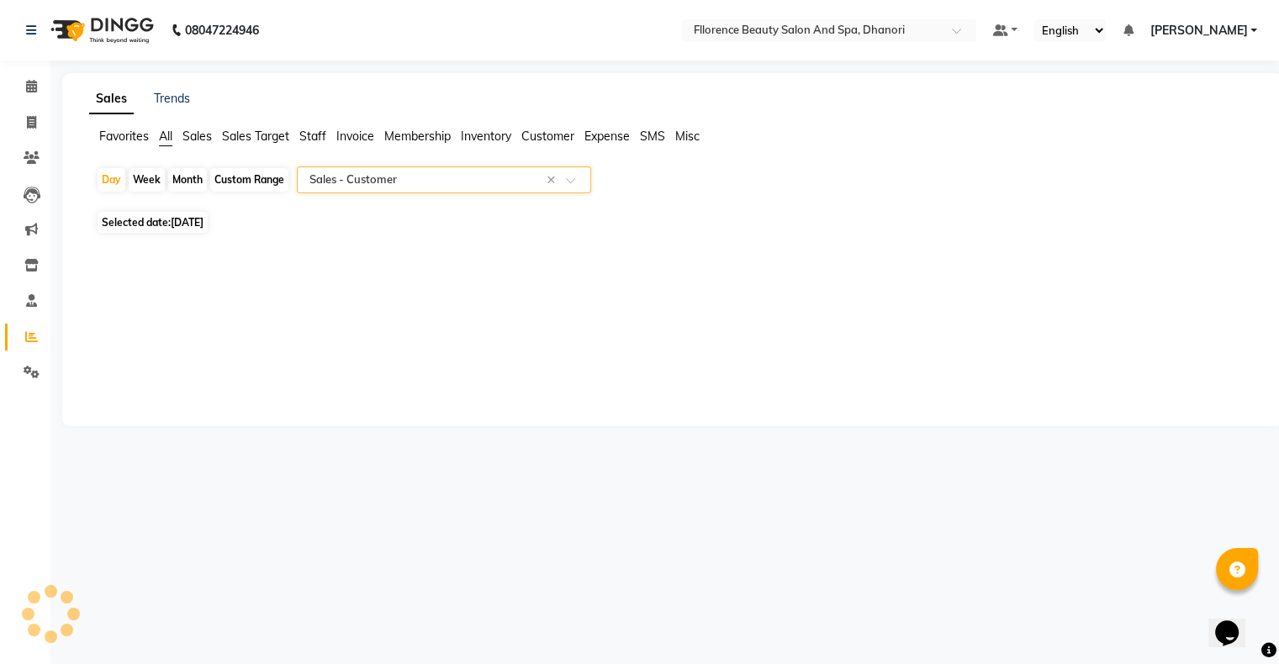
select select "csv"
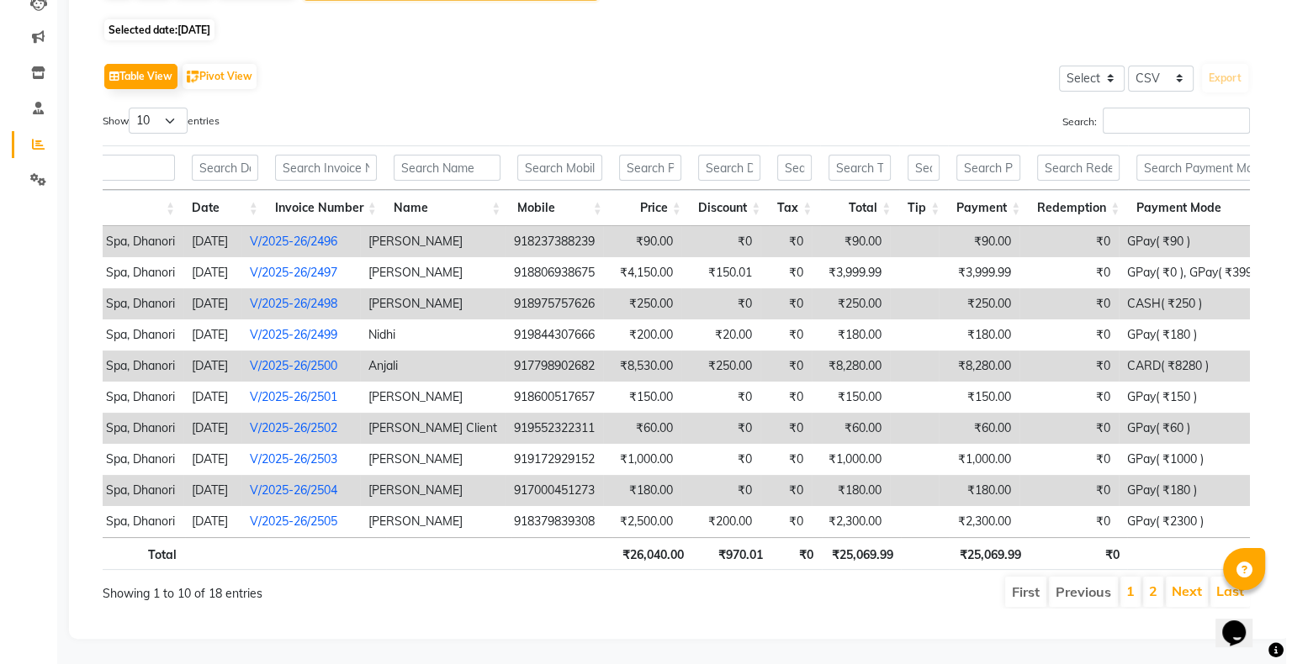
scroll to position [0, 190]
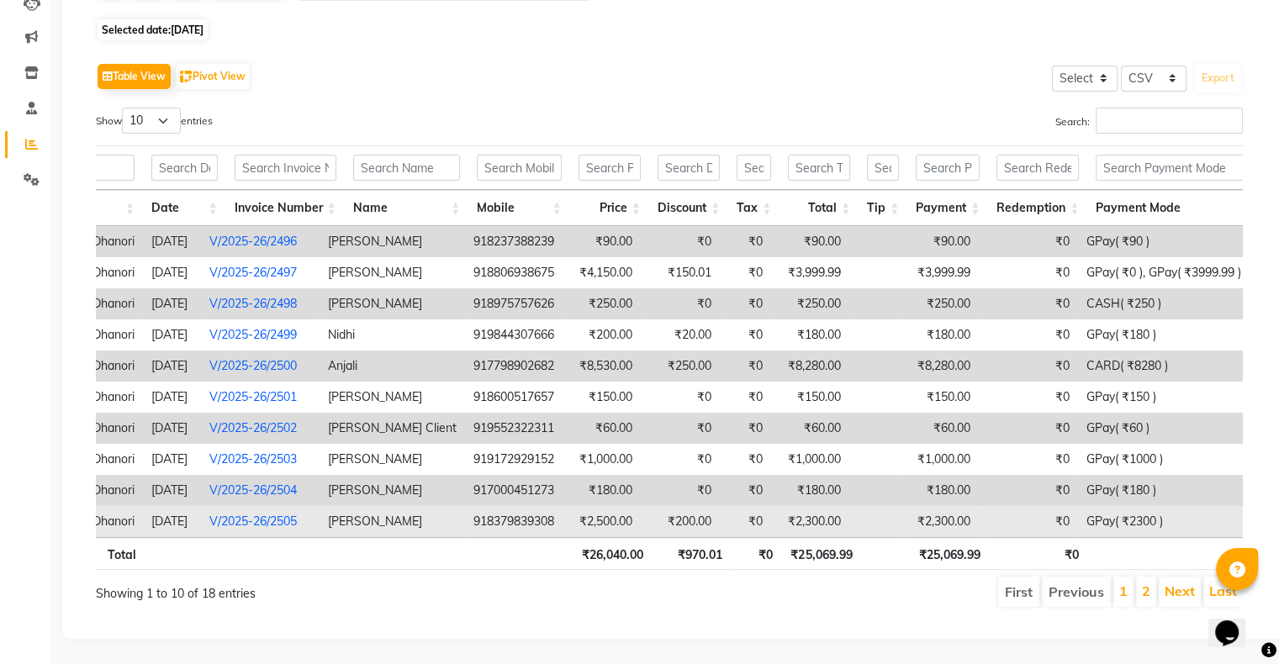
click at [918, 506] on td "₹2,300.00" at bounding box center [938, 521] width 81 height 31
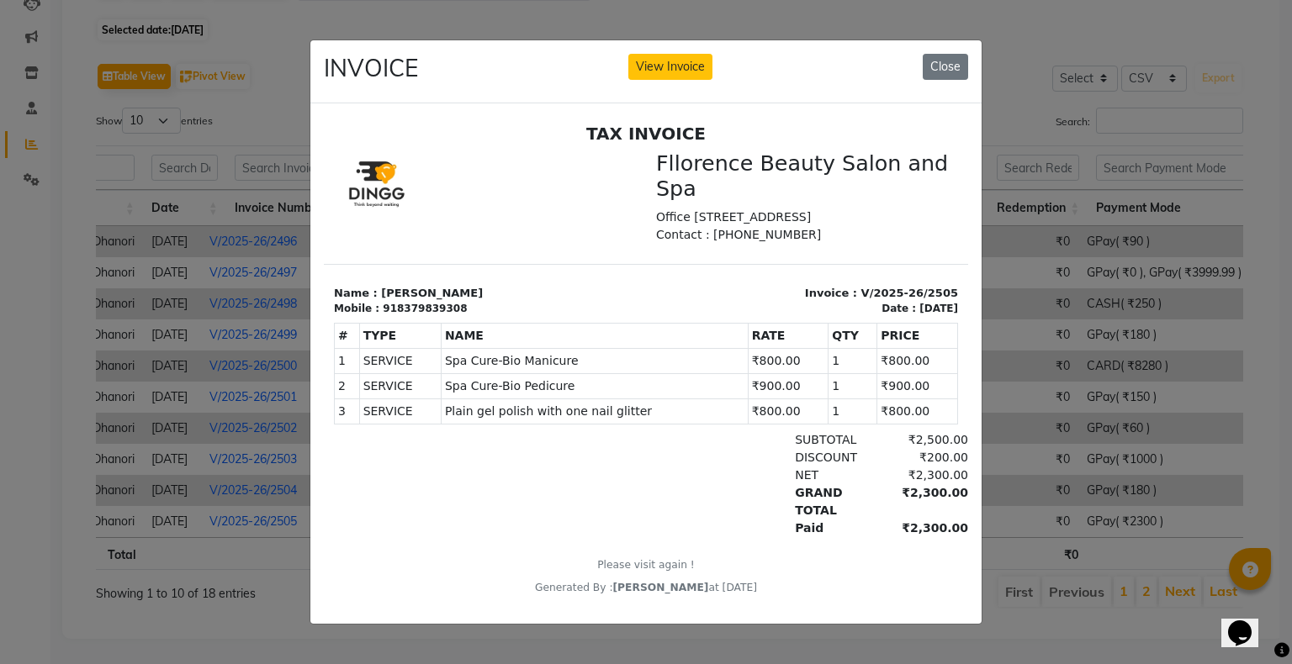
scroll to position [0, 0]
click at [686, 66] on button "View Invoice" at bounding box center [670, 67] width 84 height 26
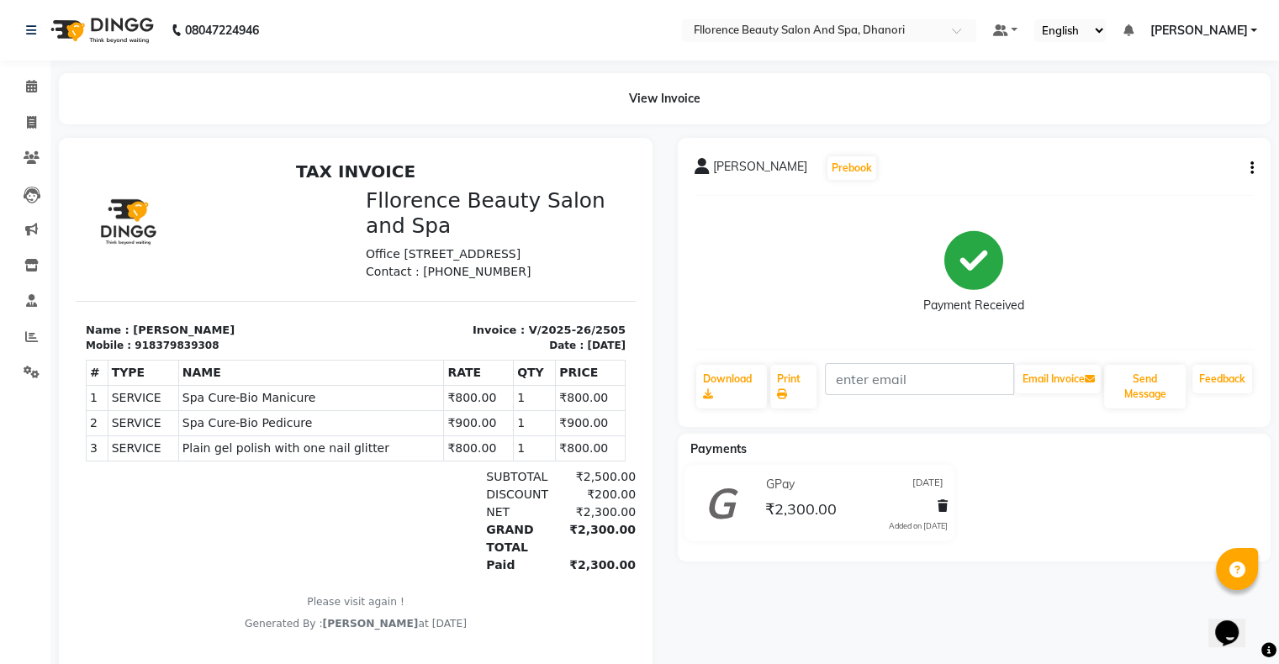
click at [1251, 168] on icon "button" at bounding box center [1252, 168] width 3 height 1
click at [1178, 177] on div "Edit Invoice" at bounding box center [1184, 178] width 84 height 21
select select "service"
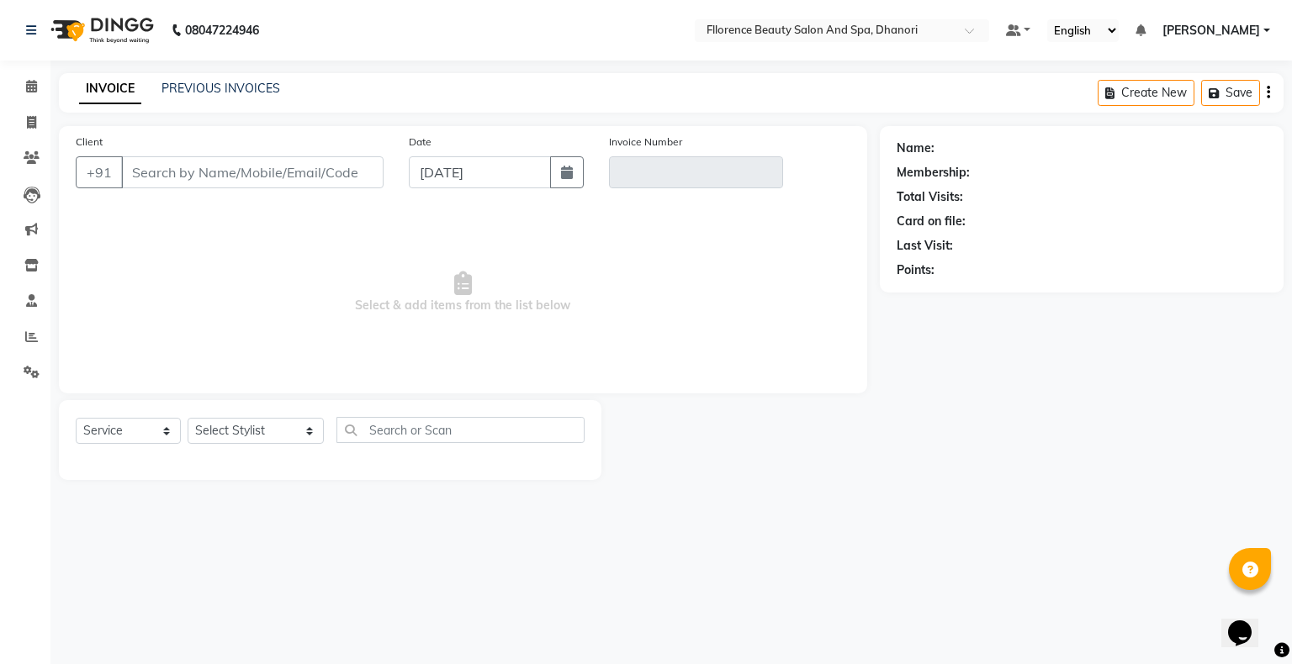
type input "8379839308"
type input "V/2025-26/2505"
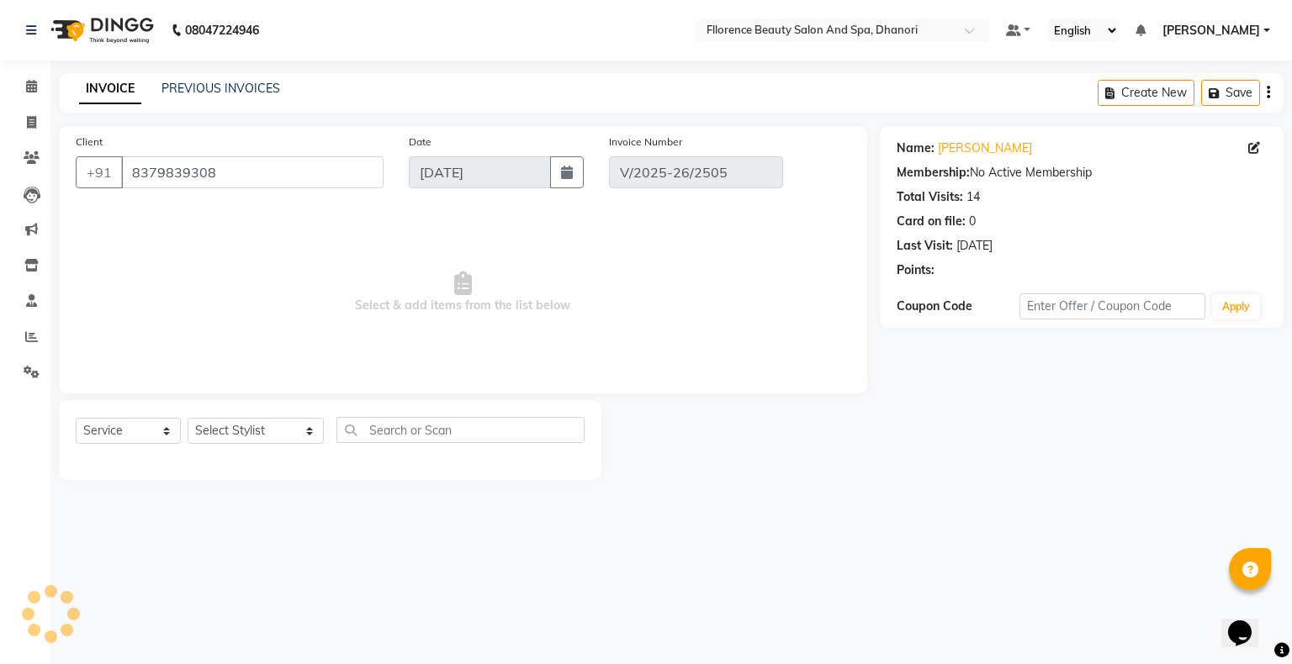
type input "[DATE]"
select select "select"
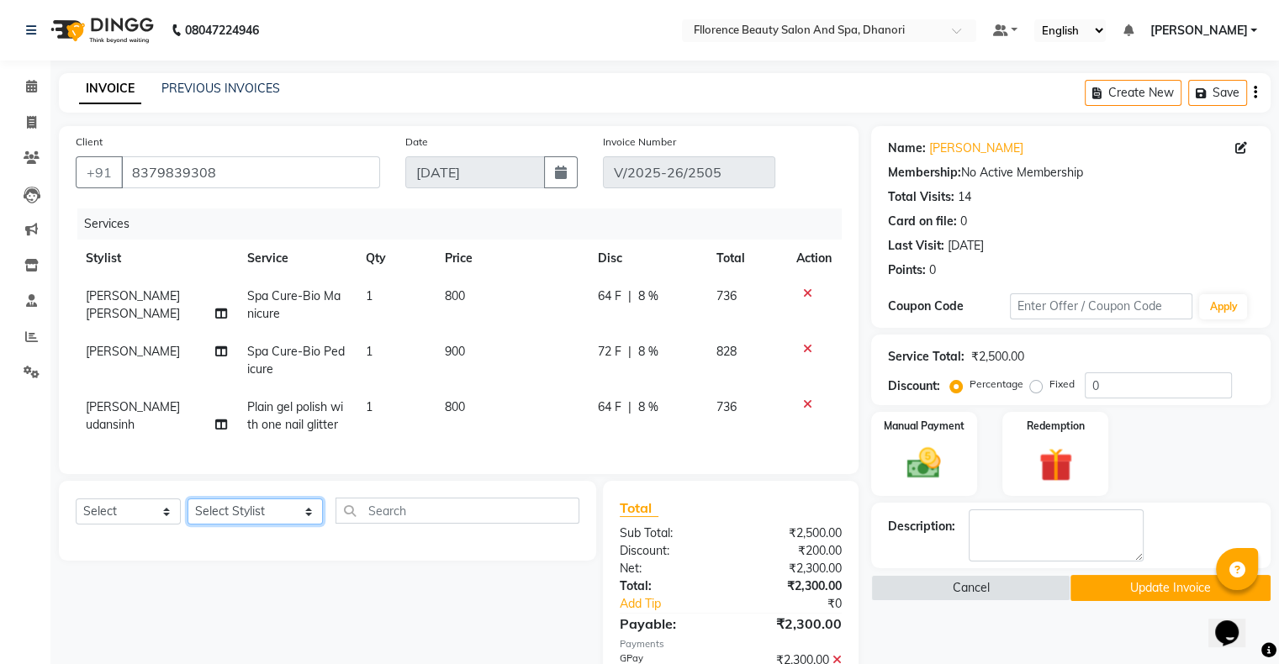
click at [236, 525] on select "Select Stylist [PERSON_NAME] [PERSON_NAME] arjun [PERSON_NAME] [PERSON_NAME] [P…" at bounding box center [255, 512] width 135 height 26
select select "13398"
click at [188, 513] on select "Select Stylist [PERSON_NAME] [PERSON_NAME] arjun [PERSON_NAME] [PERSON_NAME] [P…" at bounding box center [255, 512] width 135 height 26
click at [147, 525] on select "Select Service Product Membership Package Voucher Prepaid Gift Card" at bounding box center [128, 512] width 105 height 26
select select "service"
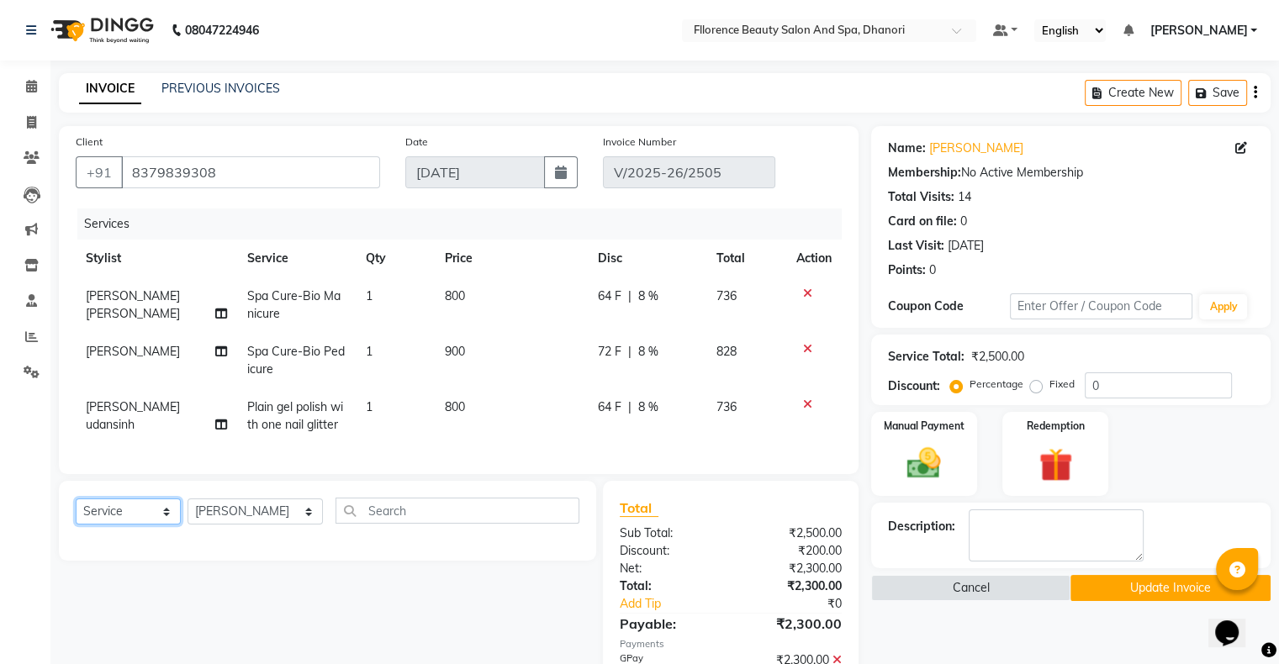
click at [76, 513] on select "Select Service Product Membership Package Voucher Prepaid Gift Card" at bounding box center [128, 512] width 105 height 26
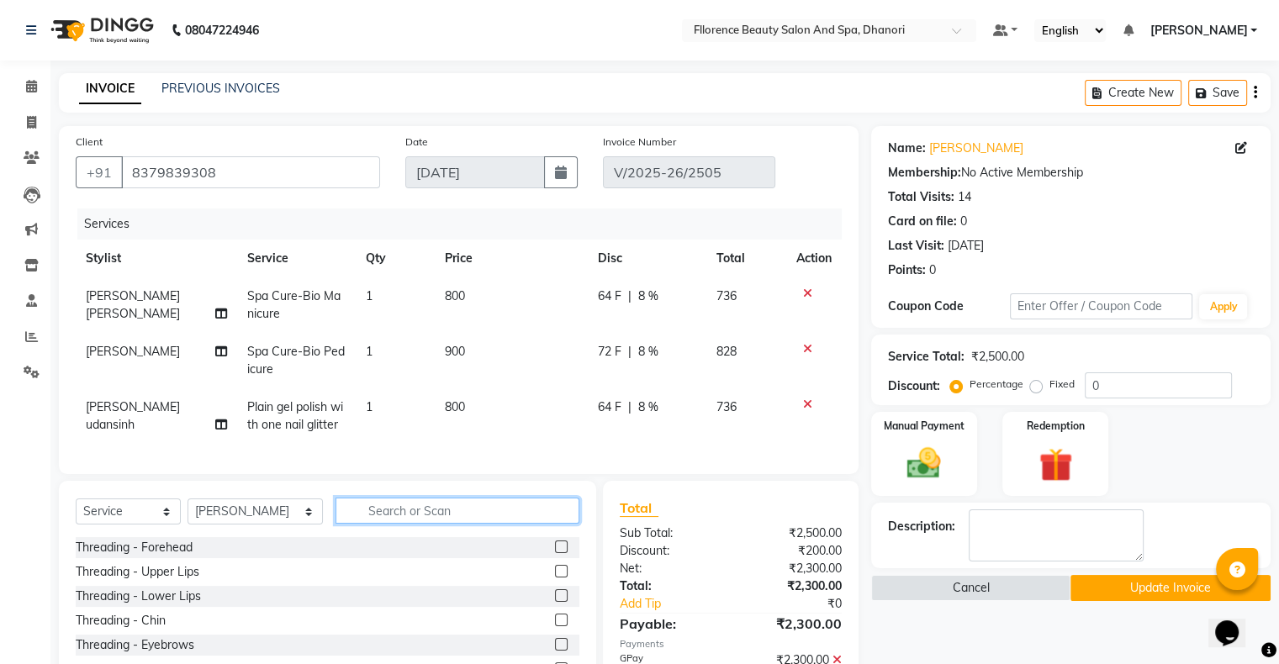
click at [466, 522] on input "text" at bounding box center [458, 511] width 244 height 26
type input "pl"
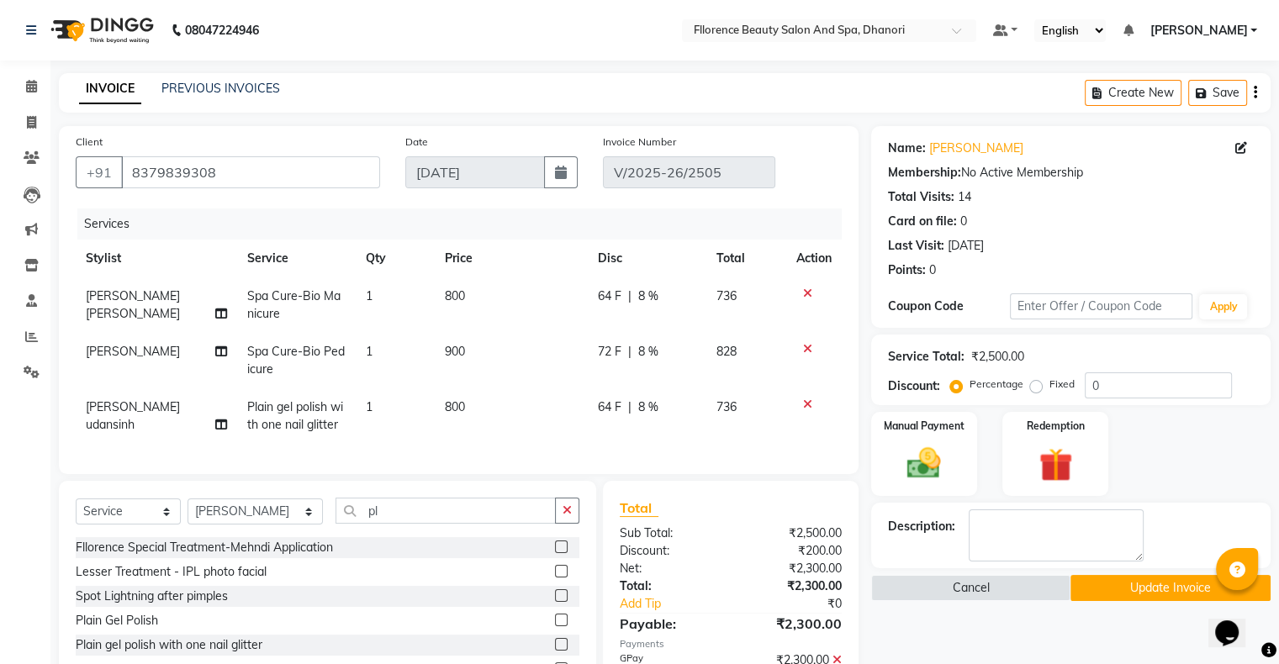
click at [558, 627] on label at bounding box center [561, 620] width 13 height 13
click at [558, 627] on input "checkbox" at bounding box center [560, 621] width 11 height 11
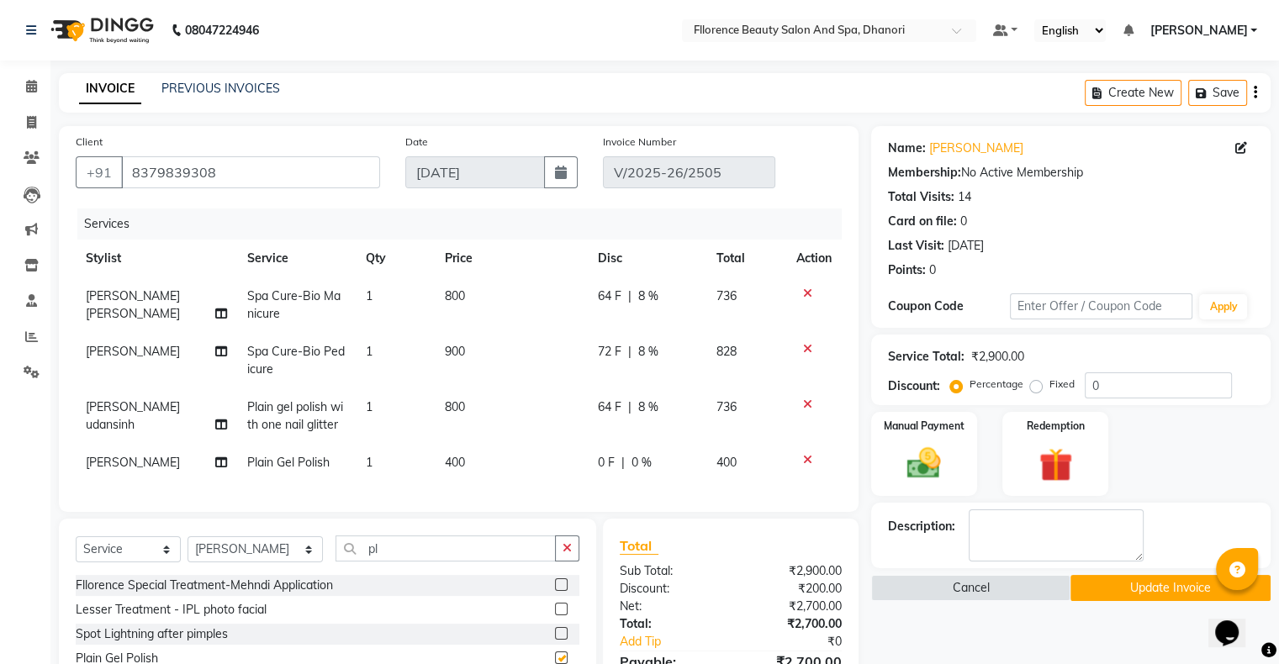
checkbox input "false"
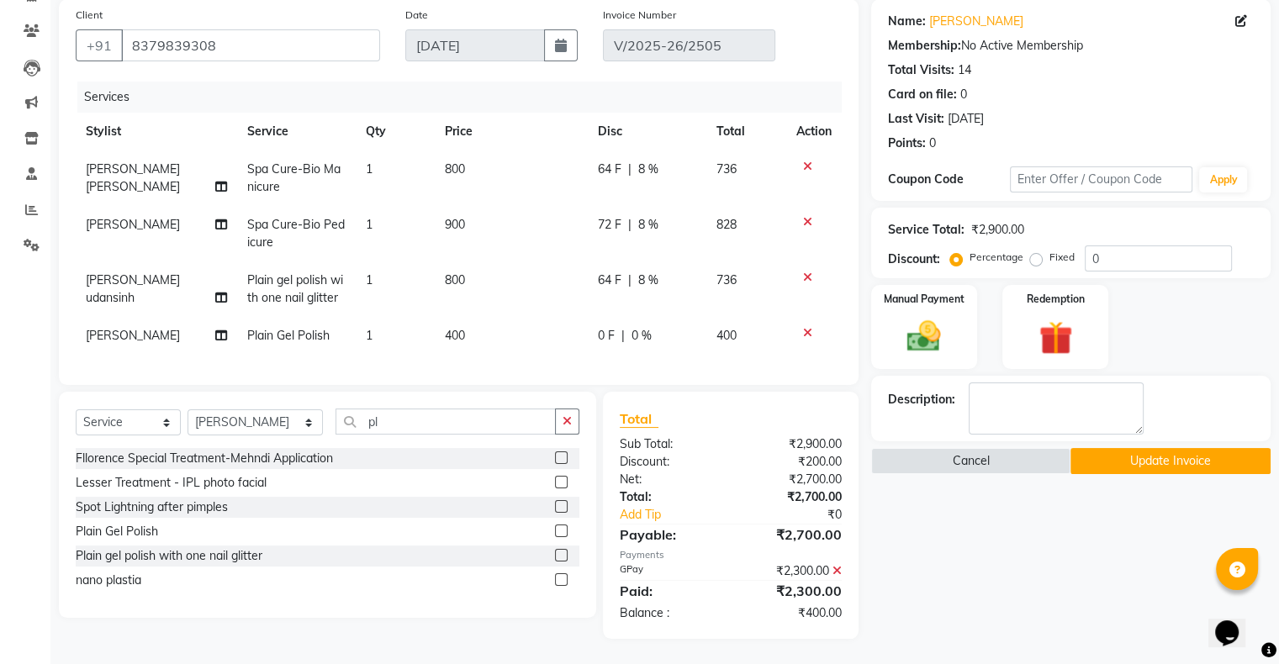
click at [834, 574] on icon at bounding box center [837, 571] width 9 height 12
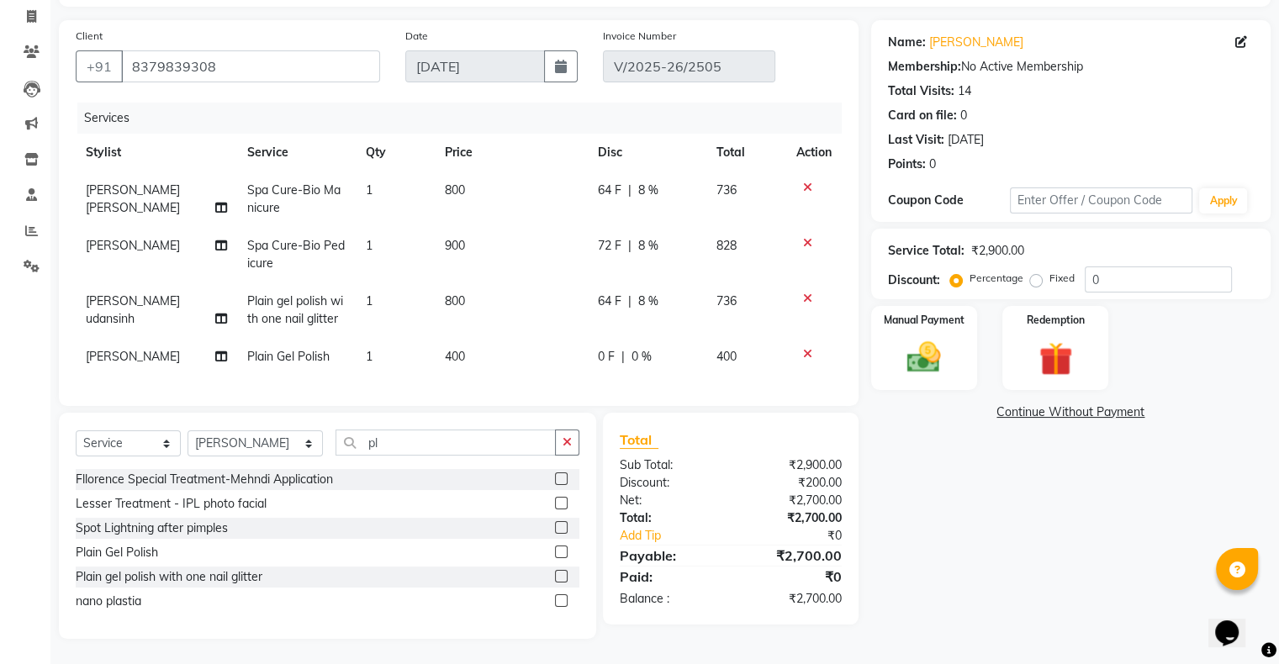
scroll to position [119, 0]
click at [918, 347] on img at bounding box center [924, 358] width 56 height 40
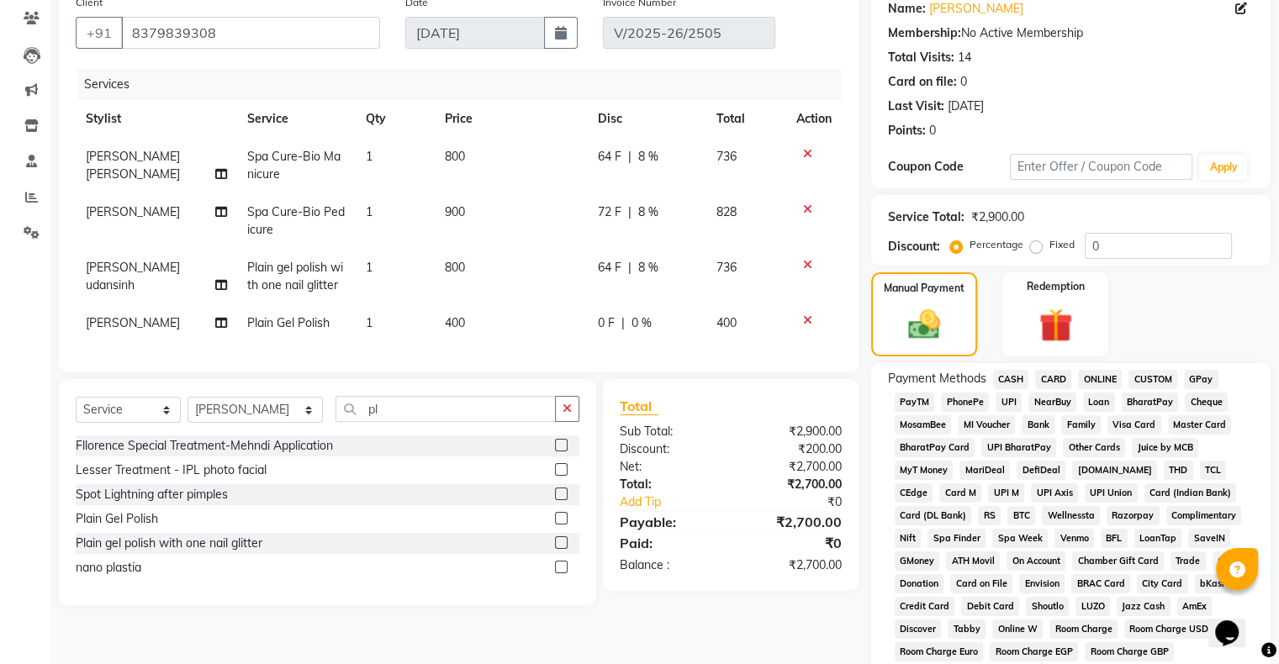
click at [1194, 375] on span "GPay" at bounding box center [1201, 379] width 34 height 19
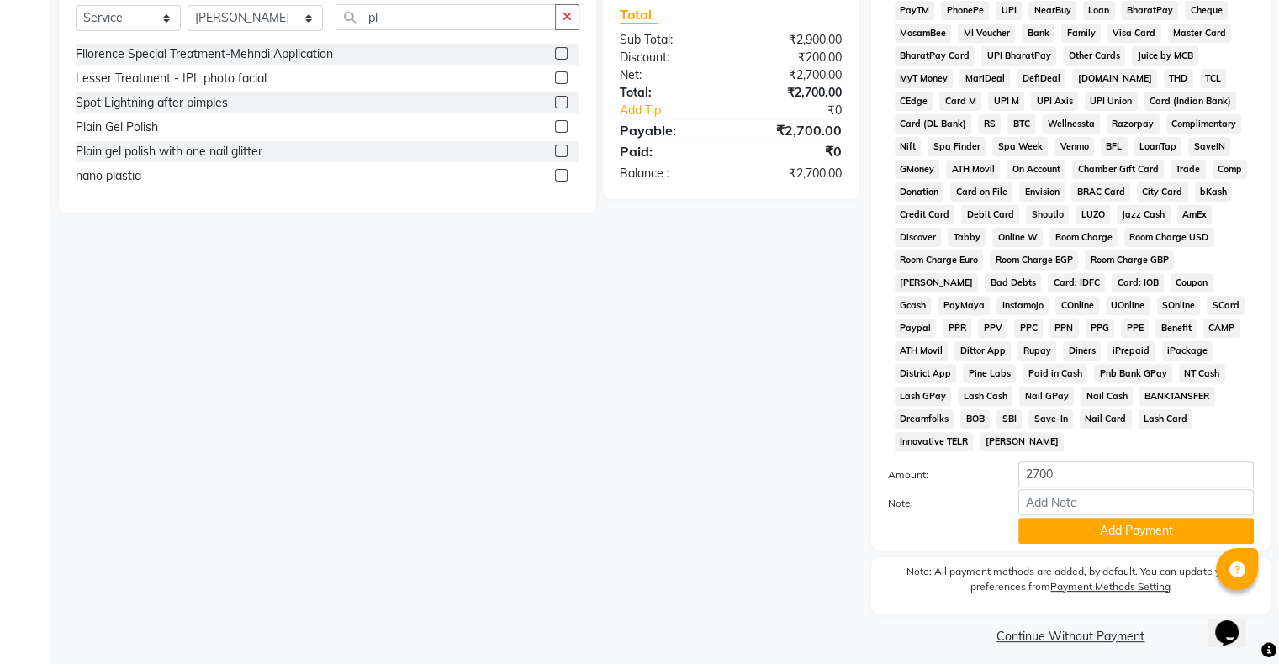
click at [1094, 518] on button "Add Payment" at bounding box center [1137, 531] width 236 height 26
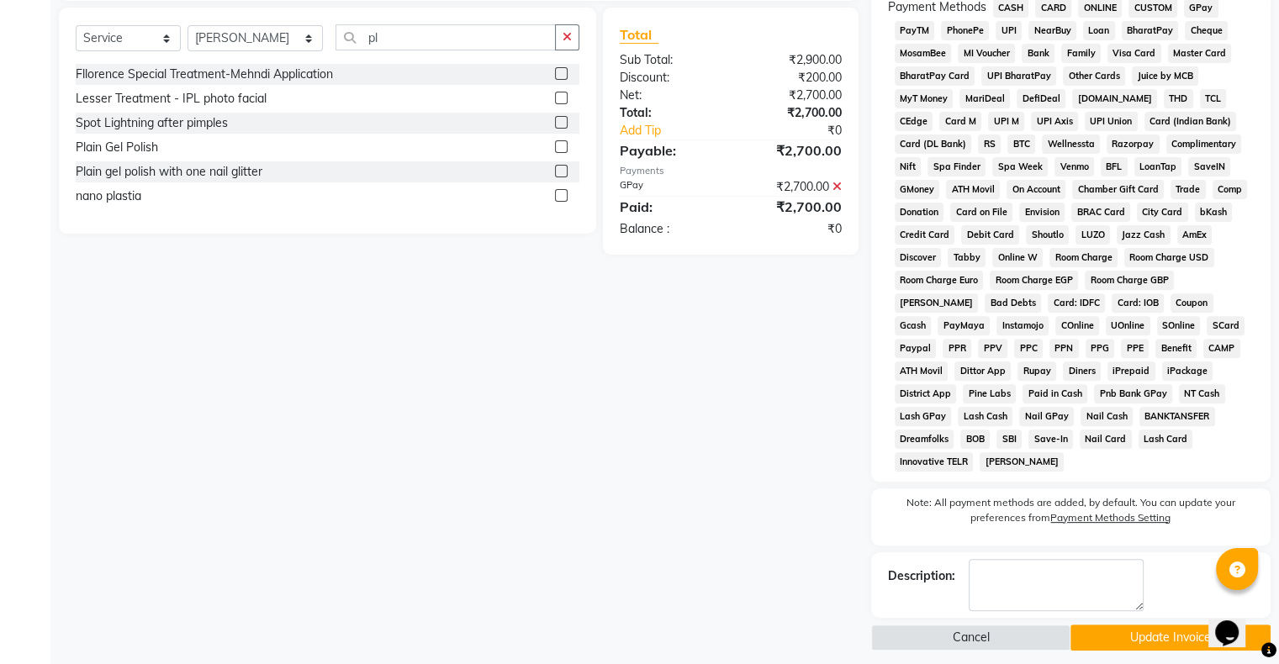
drag, startPoint x: 1128, startPoint y: 627, endPoint x: 1115, endPoint y: 617, distance: 16.2
click at [1125, 625] on button "Update Invoice" at bounding box center [1171, 638] width 200 height 26
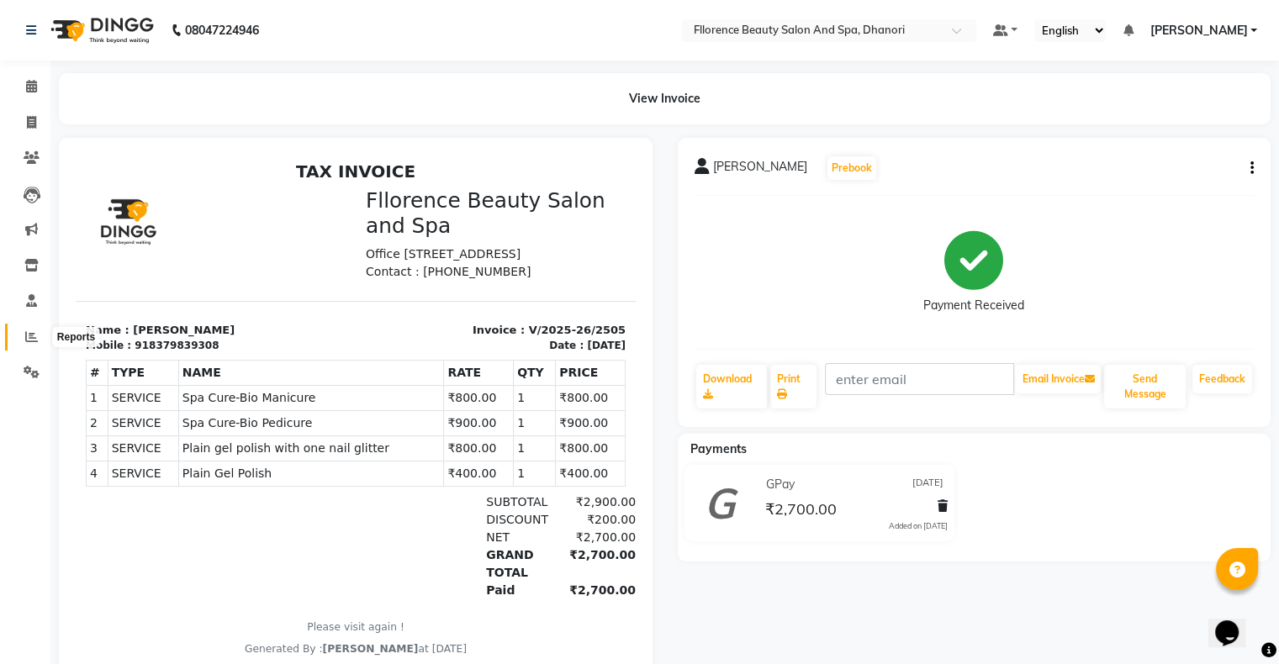
click at [25, 341] on icon at bounding box center [31, 337] width 13 height 13
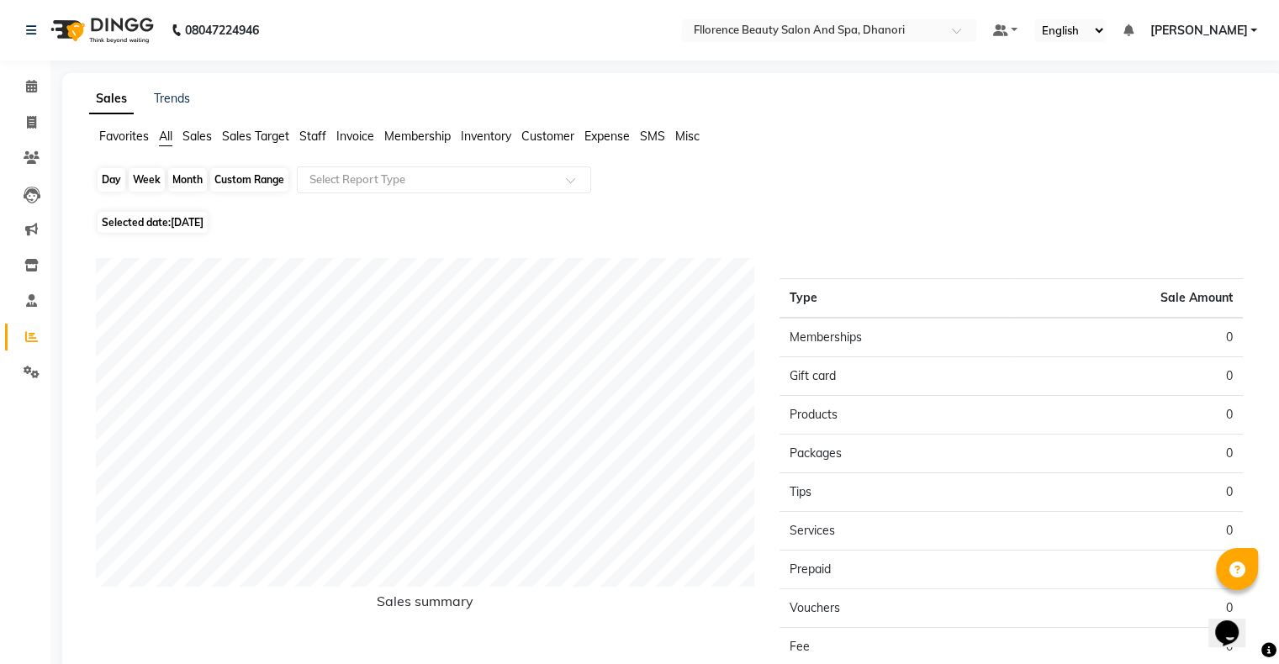
click at [117, 180] on div "Day" at bounding box center [112, 180] width 28 height 24
select select "9"
select select "2025"
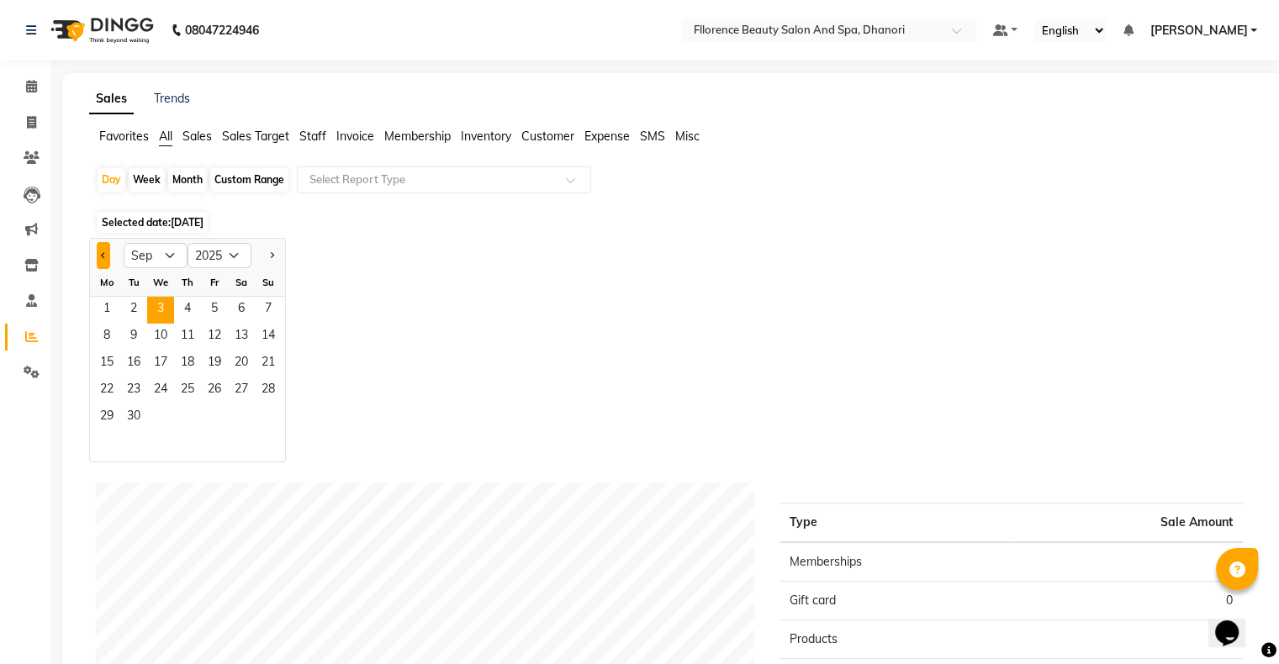
click at [98, 261] on button "Previous month" at bounding box center [103, 255] width 13 height 27
select select "8"
click at [268, 416] on span "31" at bounding box center [268, 418] width 27 height 27
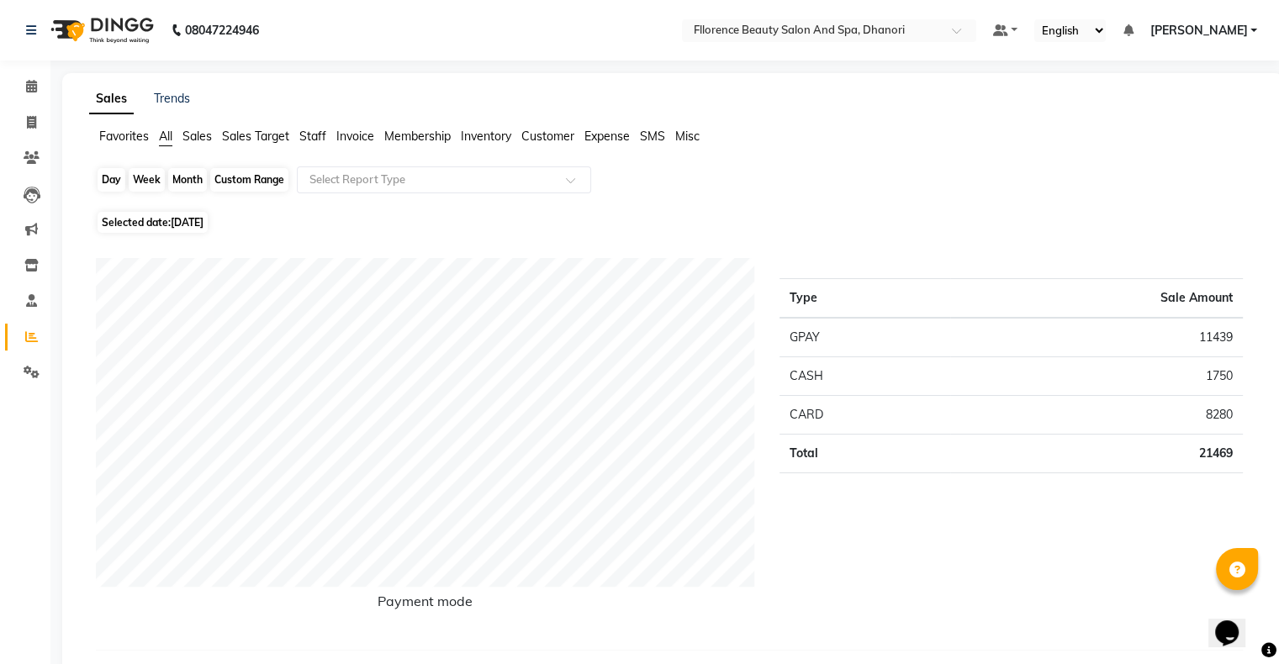
click at [104, 173] on div "Day" at bounding box center [112, 180] width 28 height 24
select select "8"
select select "2025"
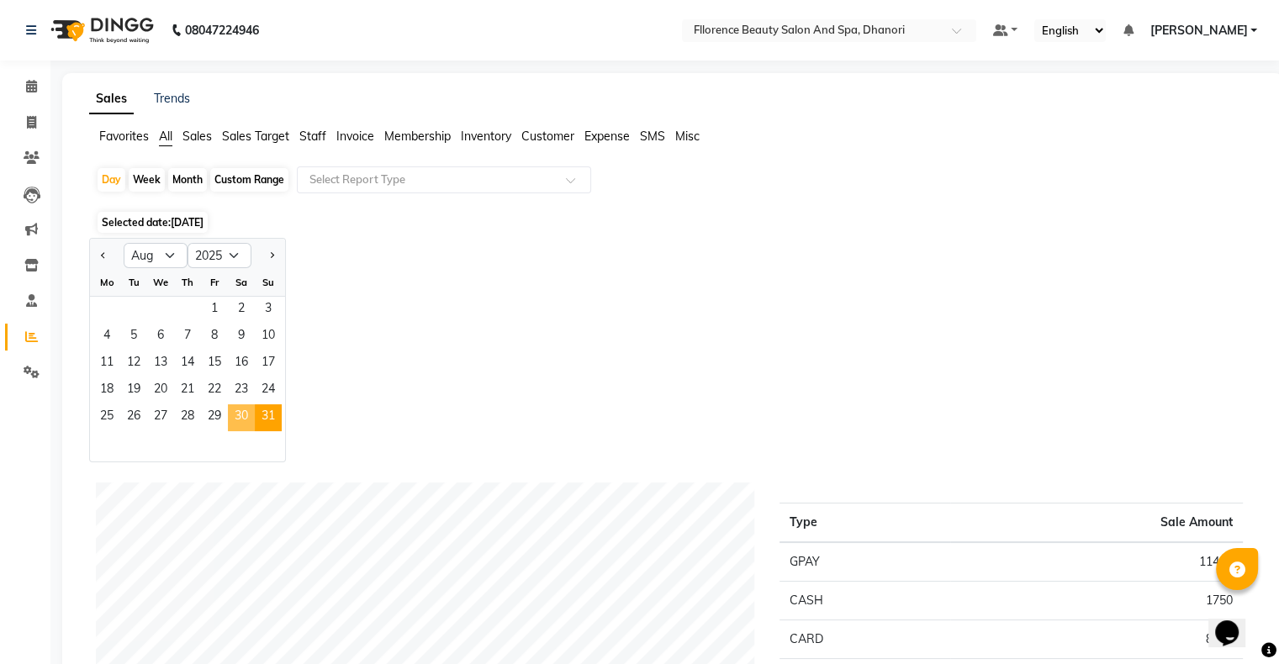
click at [239, 417] on span "30" at bounding box center [241, 418] width 27 height 27
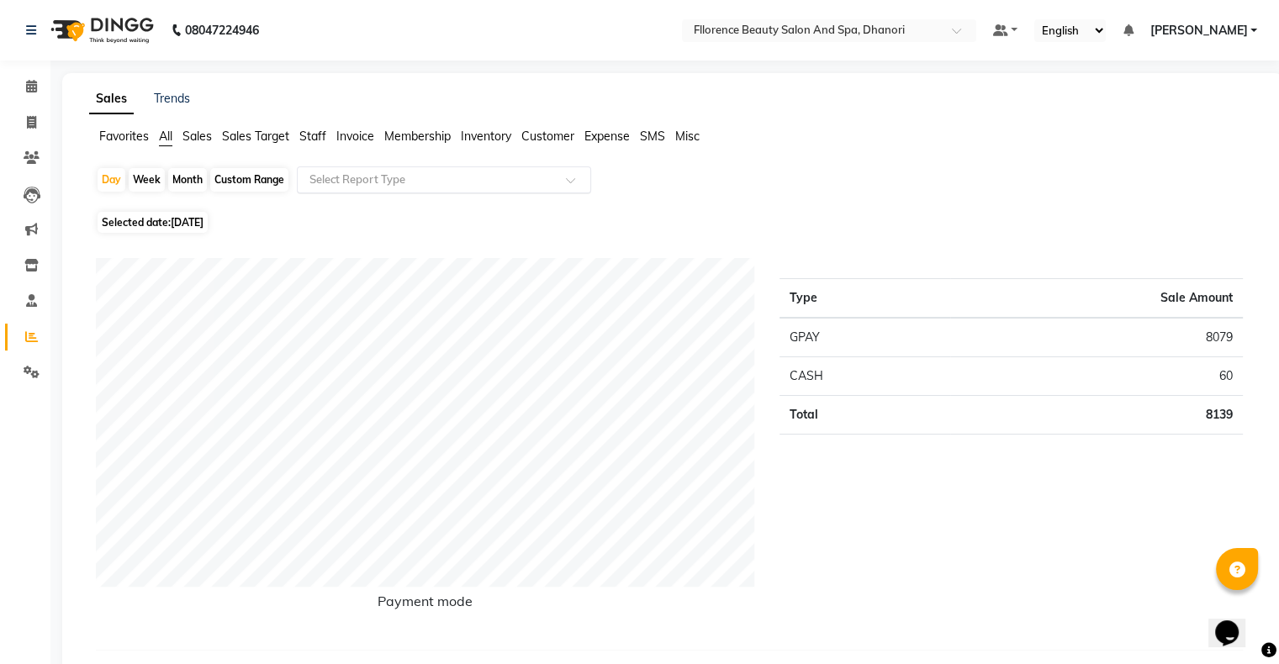
click at [447, 182] on input "text" at bounding box center [427, 180] width 242 height 17
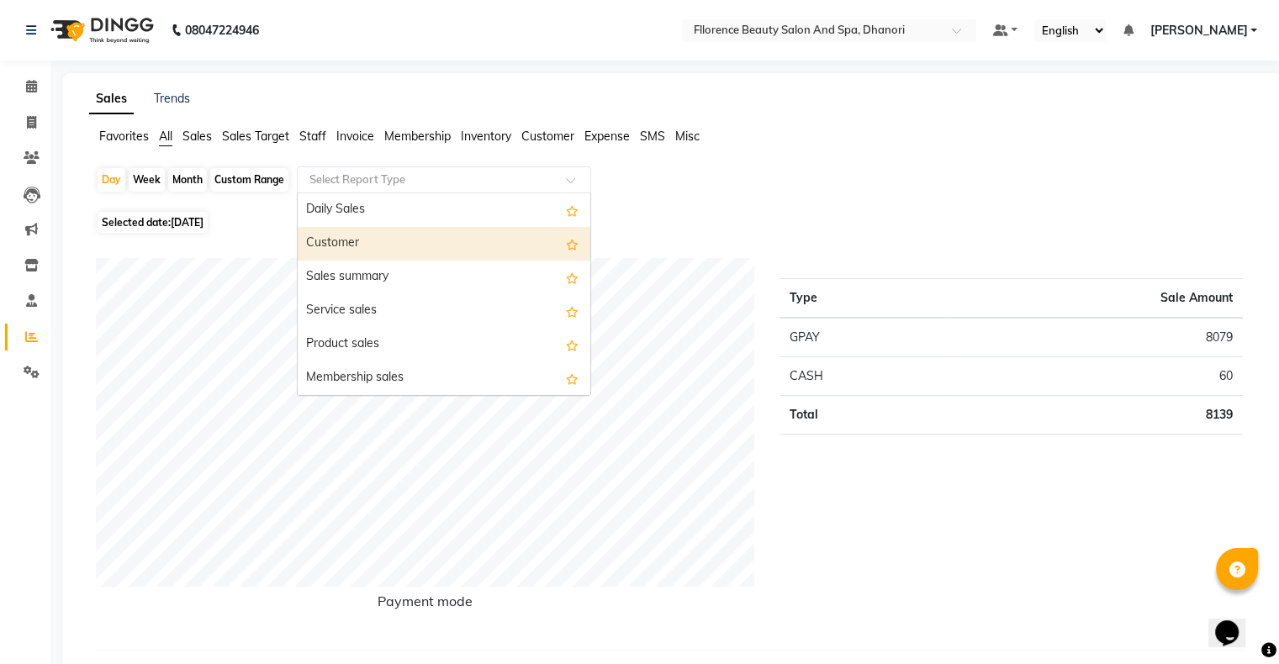
click at [397, 245] on div "Customer" at bounding box center [444, 244] width 293 height 34
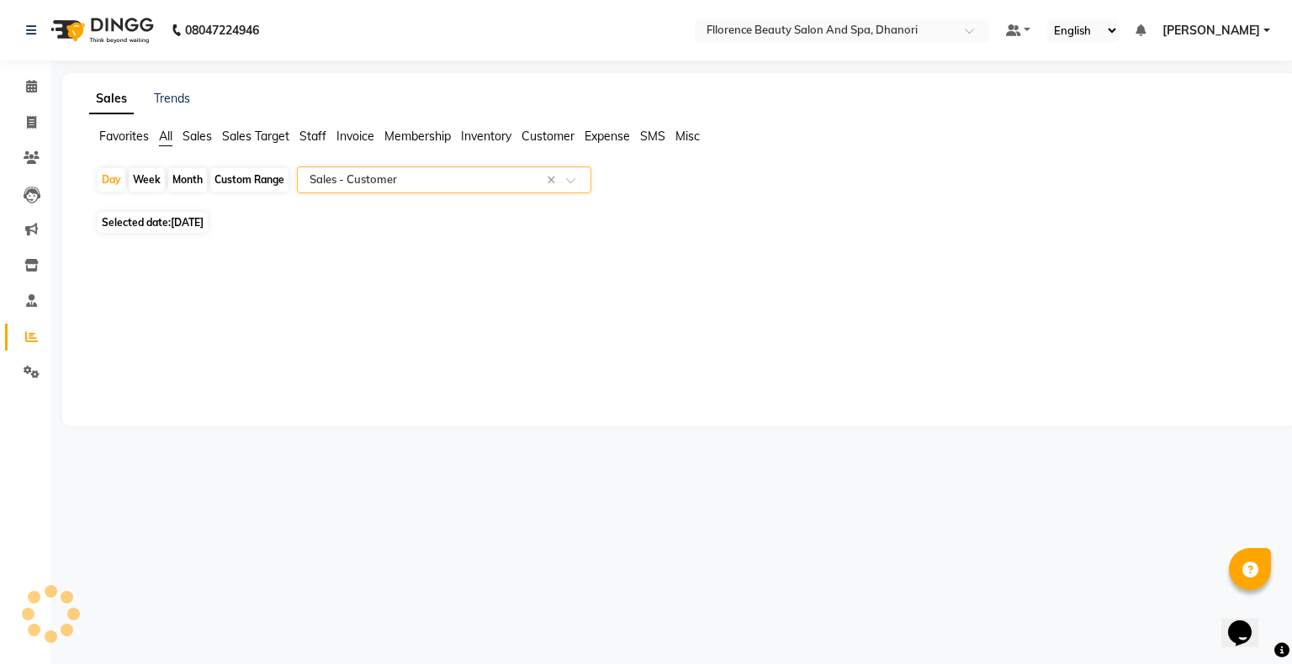
select select "csv"
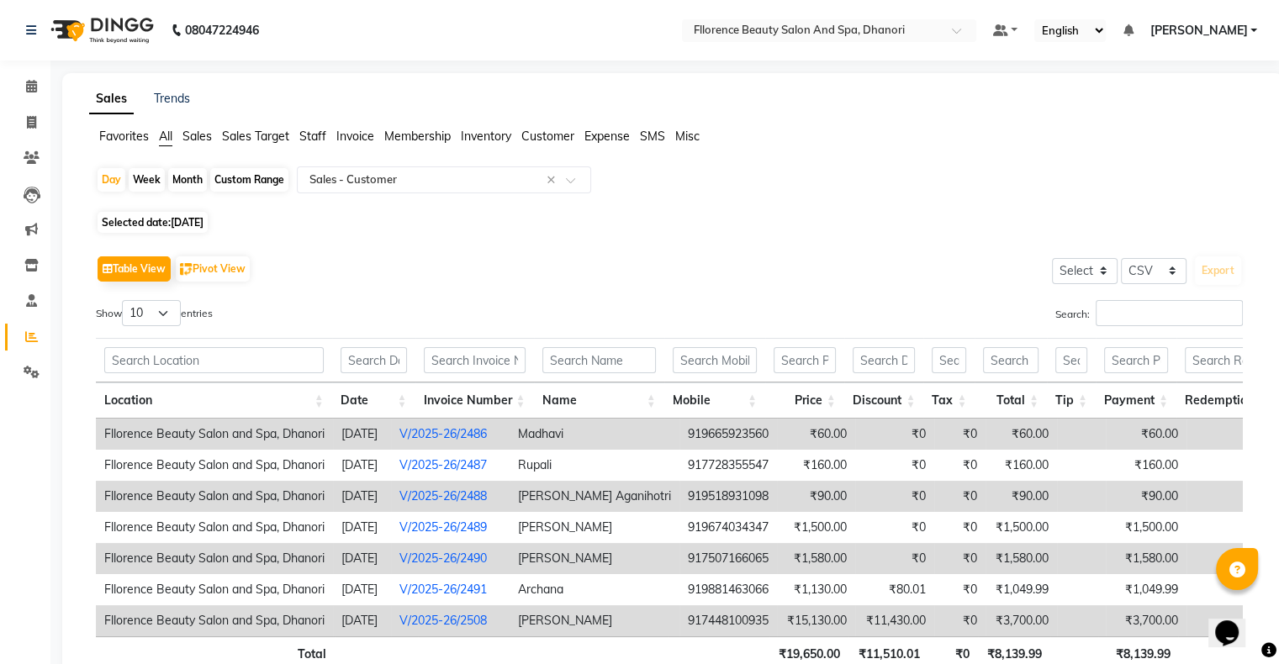
drag, startPoint x: 1123, startPoint y: 283, endPoint x: 1197, endPoint y: 325, distance: 84.7
click at [1151, 293] on div "Table View Pivot View Select Select CSV PDF Export Show 10 25 50 100 entries Se…" at bounding box center [669, 479] width 1147 height 457
drag, startPoint x: 1200, startPoint y: 321, endPoint x: 1019, endPoint y: 200, distance: 218.4
click at [1019, 200] on div "Day Week Month Custom Range Select Report Type × Sales - Customer ×" at bounding box center [673, 187] width 1154 height 40
click at [31, 126] on icon at bounding box center [31, 122] width 9 height 13
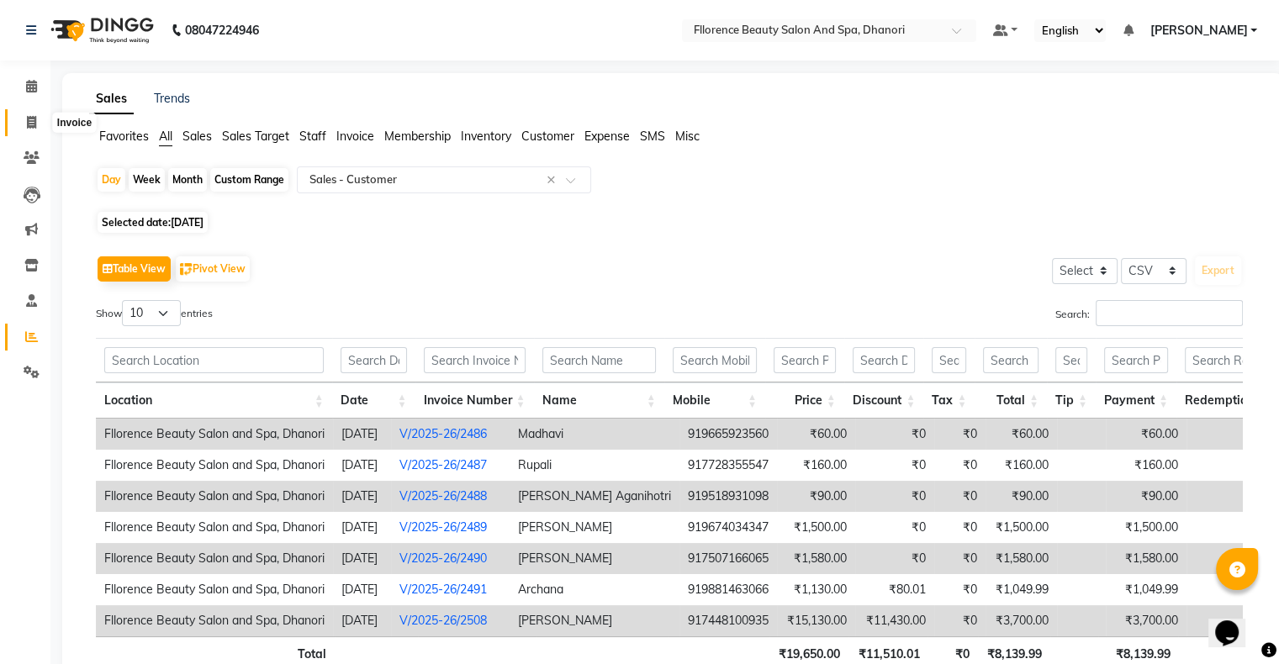
select select "service"
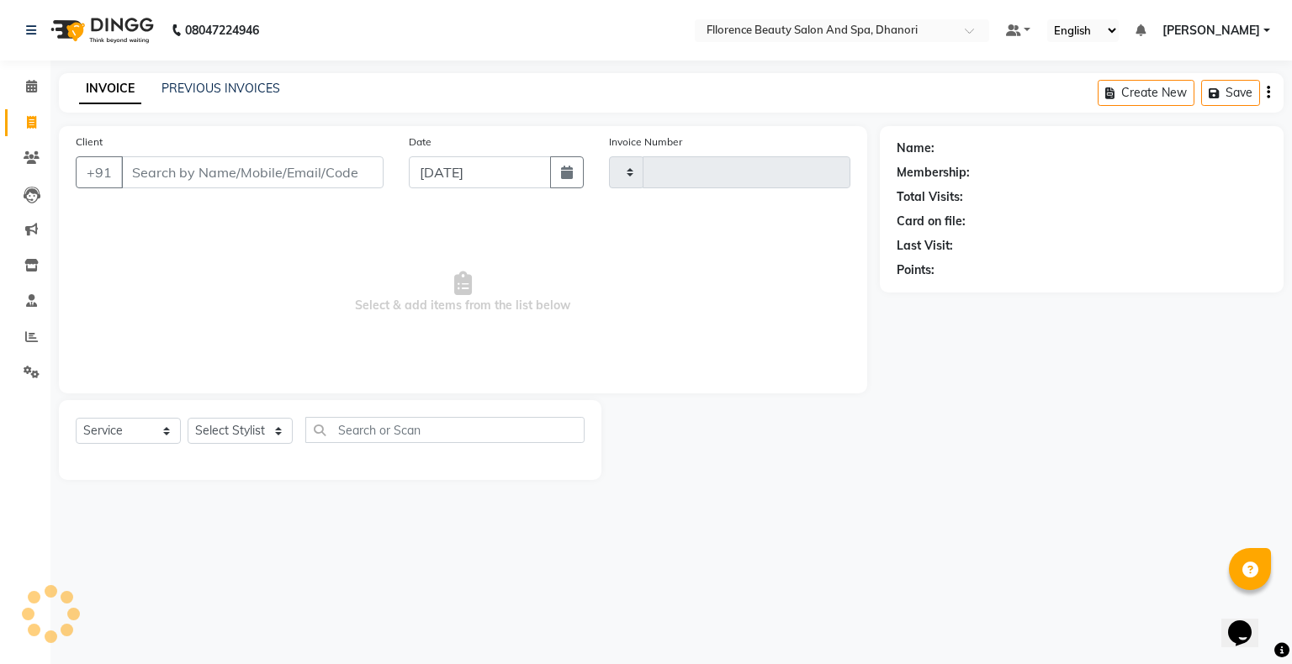
type input "2516"
select select "121"
drag, startPoint x: 570, startPoint y: 173, endPoint x: 536, endPoint y: 176, distance: 34.6
click at [570, 175] on icon "button" at bounding box center [567, 172] width 12 height 13
select select "9"
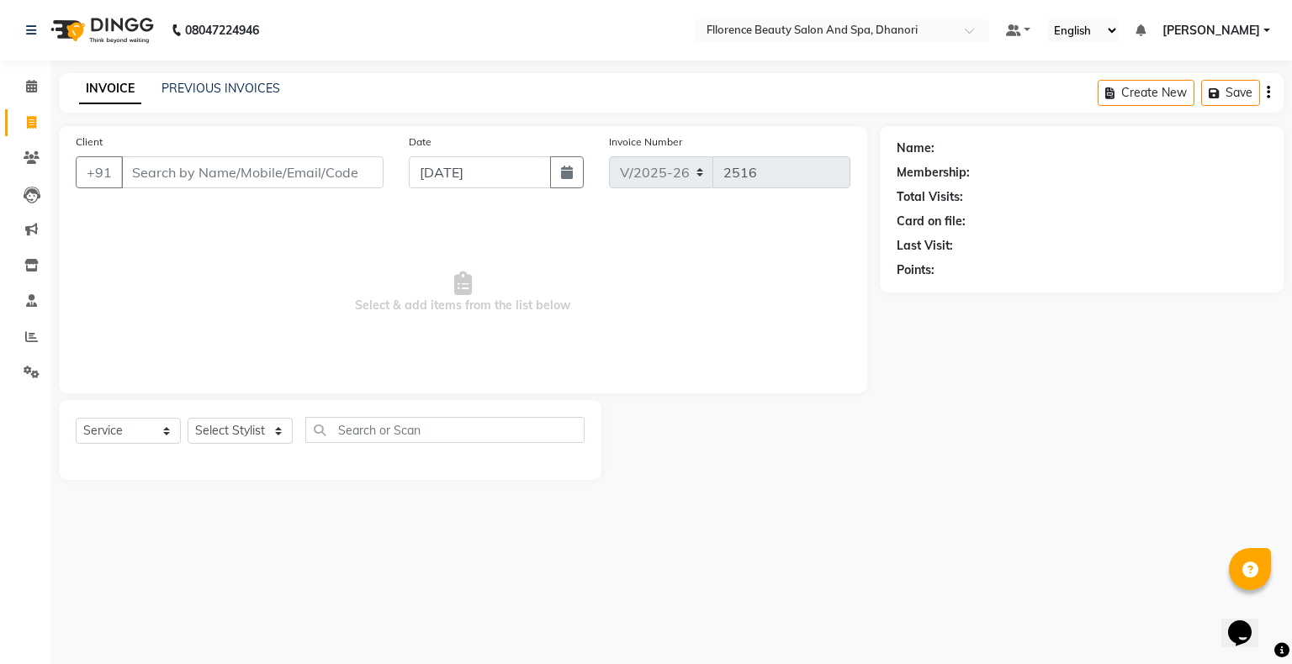
select select "2025"
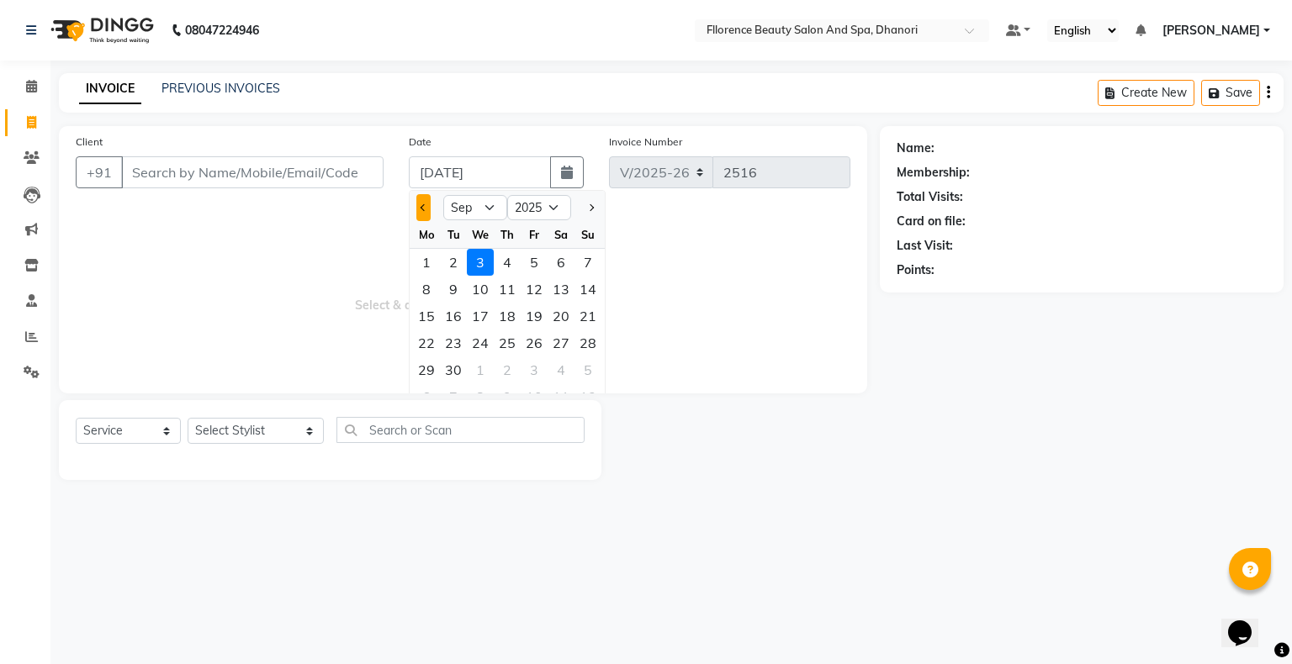
click at [426, 209] on button "Previous month" at bounding box center [423, 207] width 14 height 27
select select "8"
click at [562, 368] on div "30" at bounding box center [561, 370] width 27 height 27
type input "[DATE]"
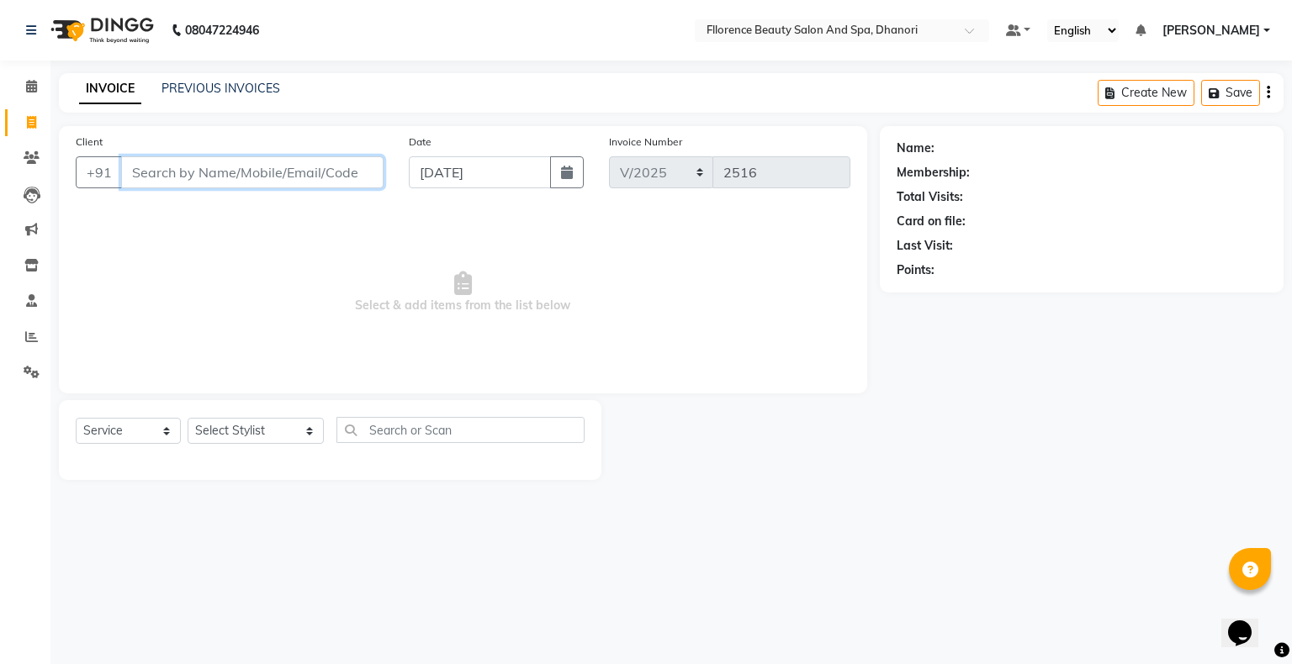
click at [273, 172] on input "Client" at bounding box center [252, 172] width 262 height 32
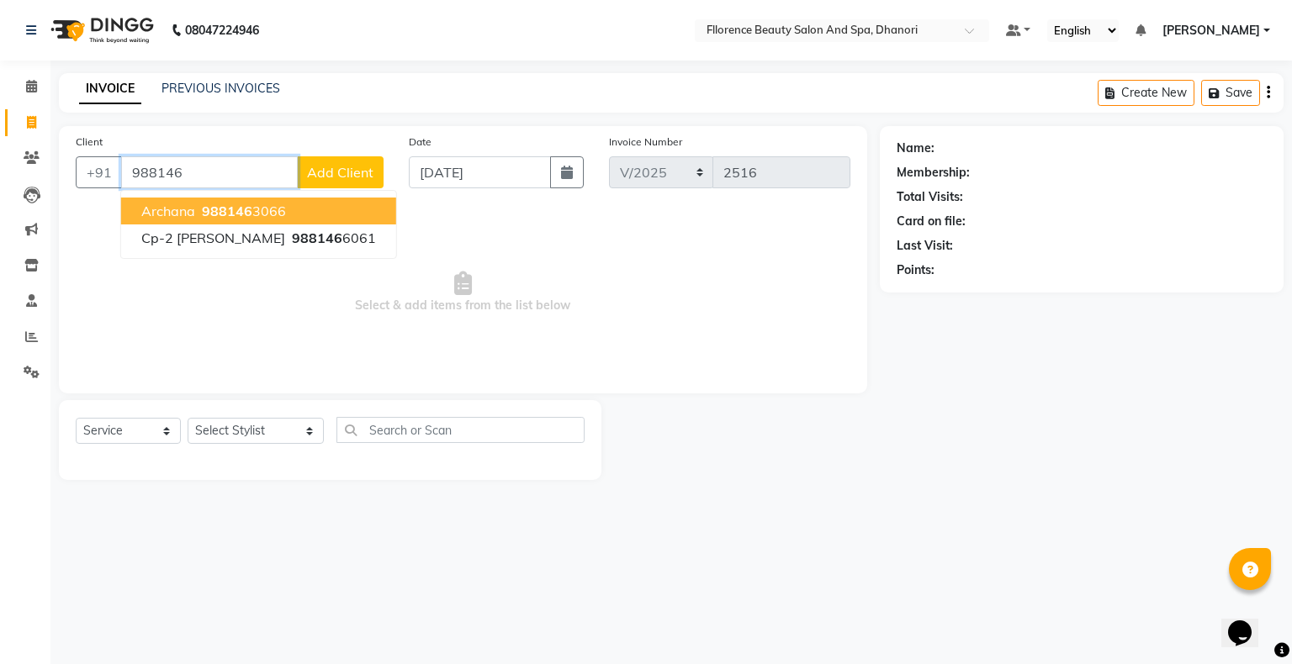
click at [279, 208] on ngb-highlight "988146 3066" at bounding box center [242, 211] width 87 height 17
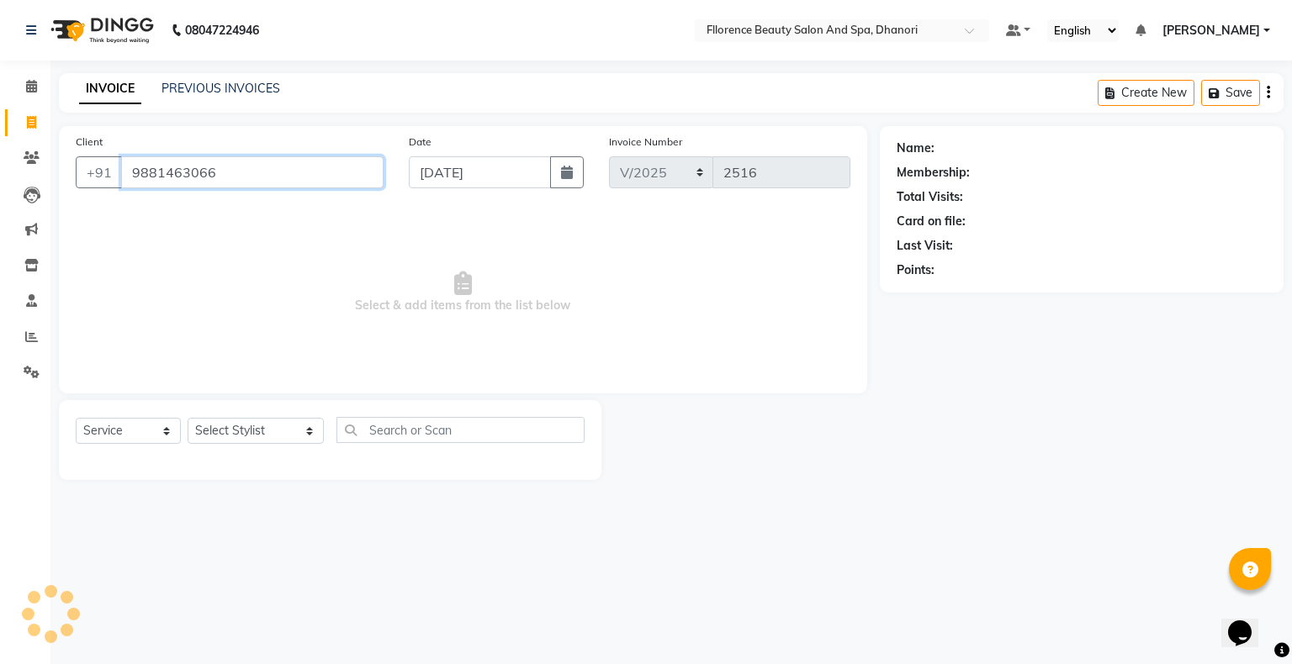
type input "9881463066"
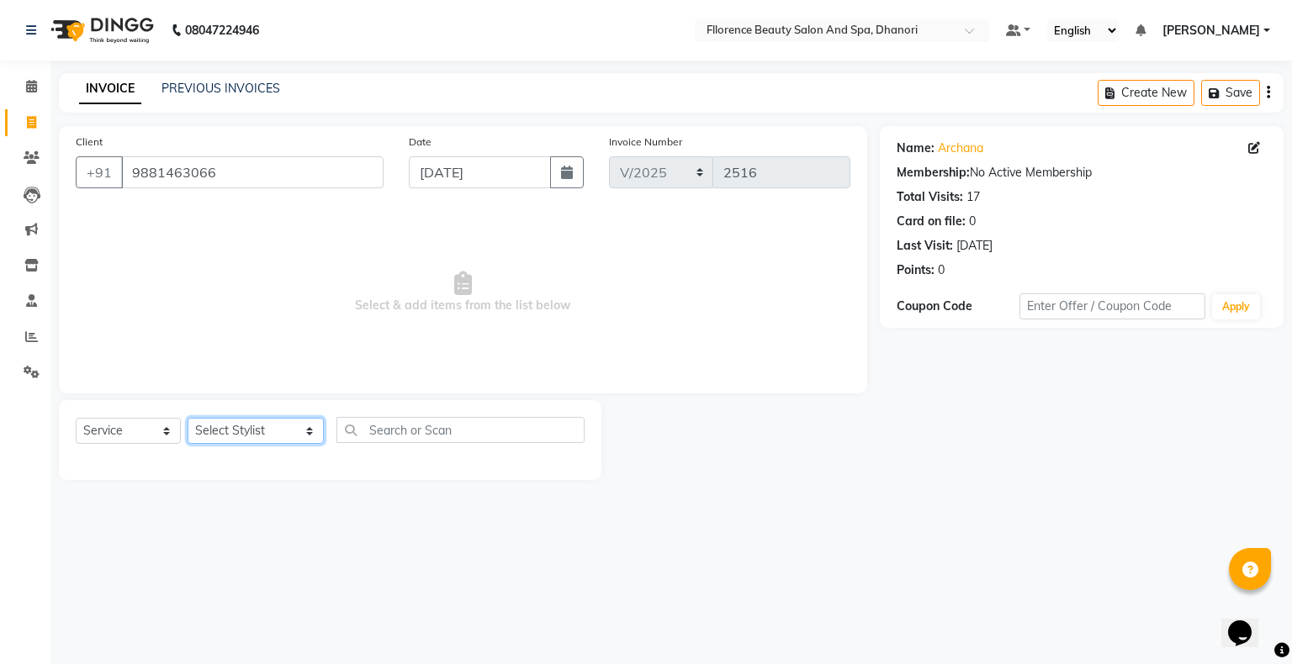
click at [251, 435] on select "Select Stylist [PERSON_NAME] [PERSON_NAME] arjun [PERSON_NAME] [PERSON_NAME] [P…" at bounding box center [256, 431] width 136 height 26
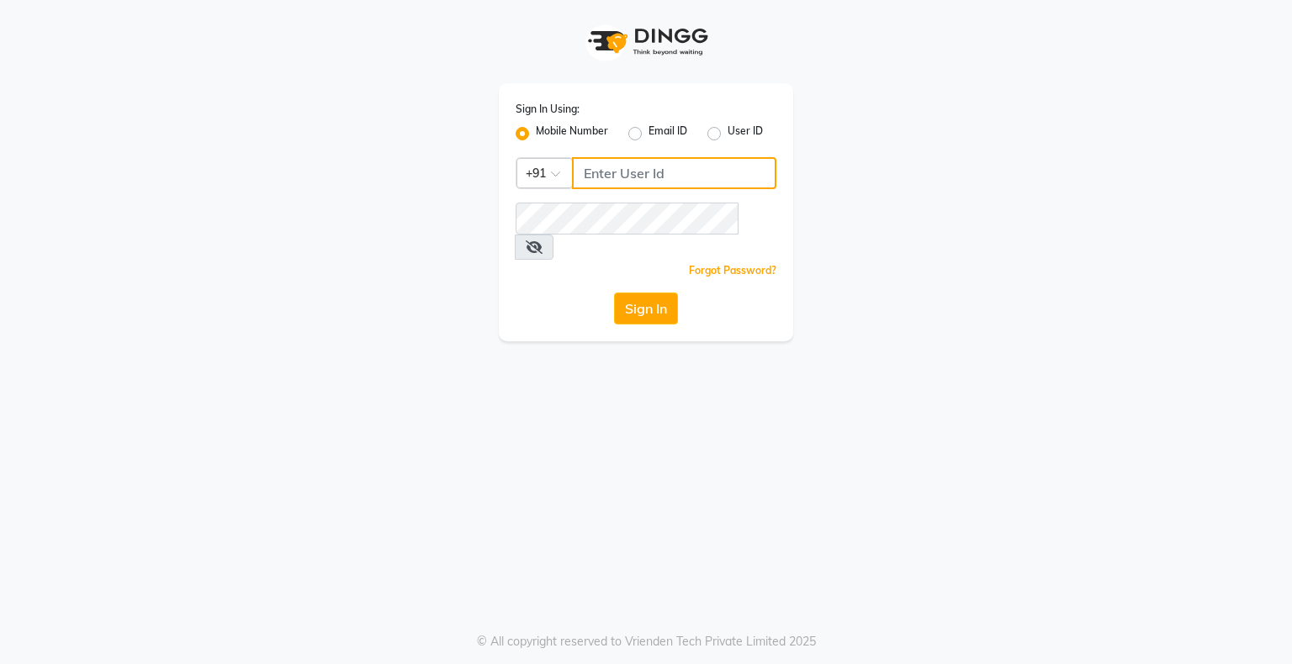
type input "9146152333"
click at [1045, 462] on div "Sign In Using: Mobile Number Email ID User ID Country Code × [PHONE_NUMBER] Rem…" at bounding box center [646, 332] width 1292 height 664
click at [660, 293] on button "Sign In" at bounding box center [646, 309] width 64 height 32
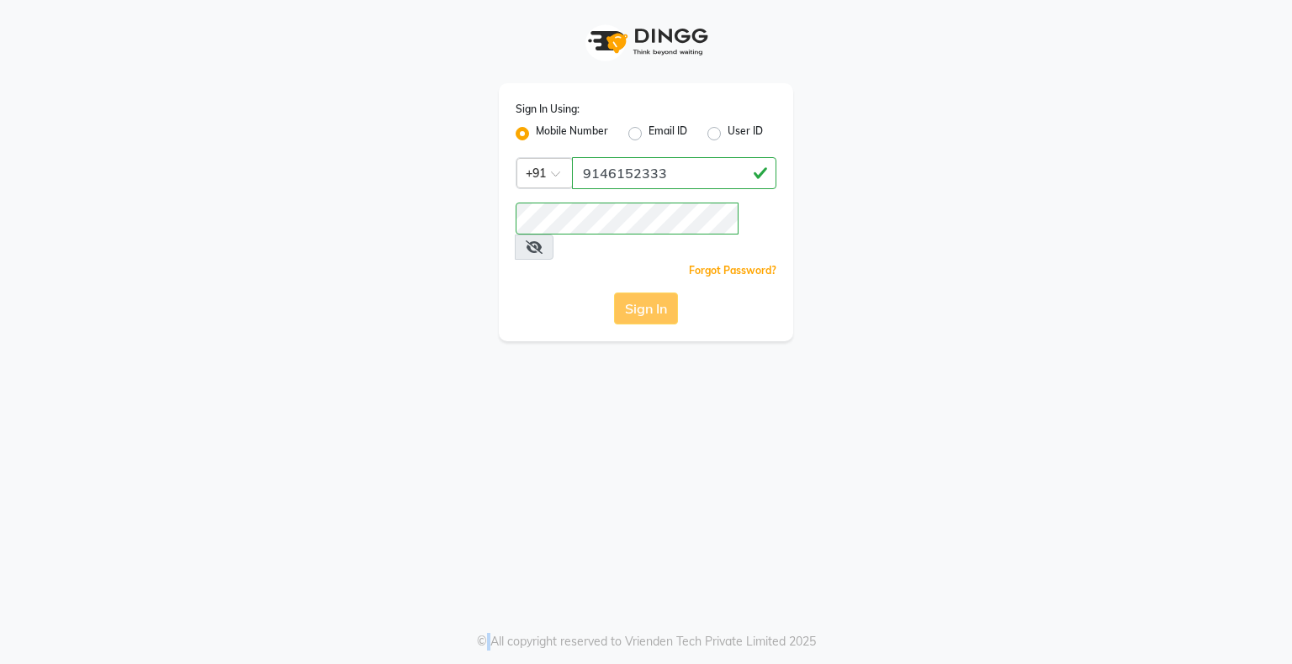
click at [663, 293] on div "Sign In" at bounding box center [646, 309] width 261 height 32
